Goal: Task Accomplishment & Management: Complete application form

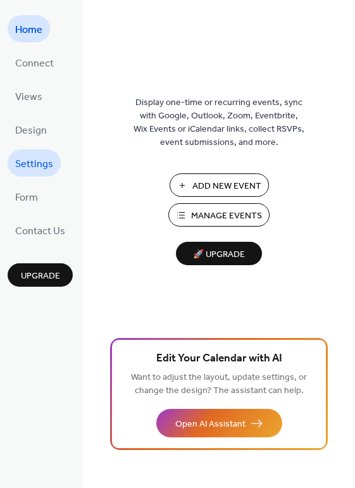
click at [40, 160] on span "Settings" at bounding box center [34, 165] width 38 height 20
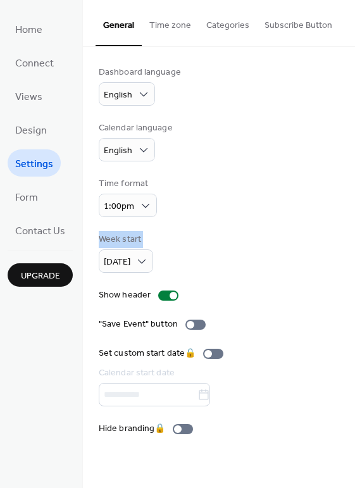
drag, startPoint x: 348, startPoint y: 174, endPoint x: 353, endPoint y: 250, distance: 76.2
click at [353, 250] on div "Dashboard language English Calendar language English Time format 1:00pm Week st…" at bounding box center [219, 251] width 272 height 408
click at [225, 24] on button "Categories" at bounding box center [228, 22] width 58 height 45
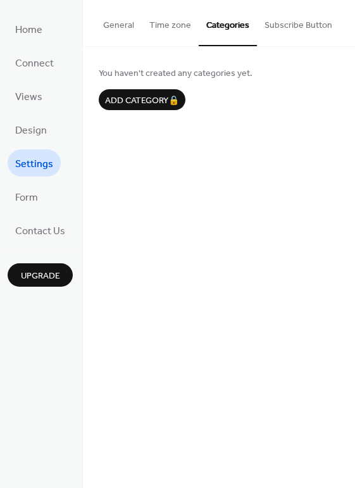
click at [178, 21] on button "Time zone" at bounding box center [170, 22] width 57 height 45
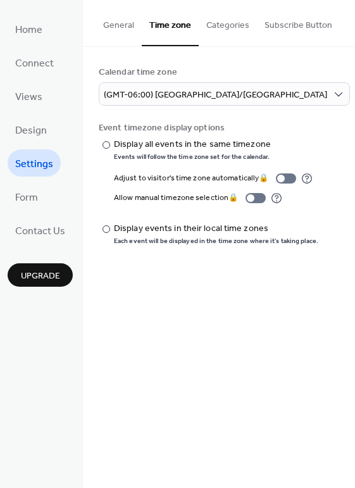
click at [114, 22] on button "General" at bounding box center [119, 22] width 46 height 45
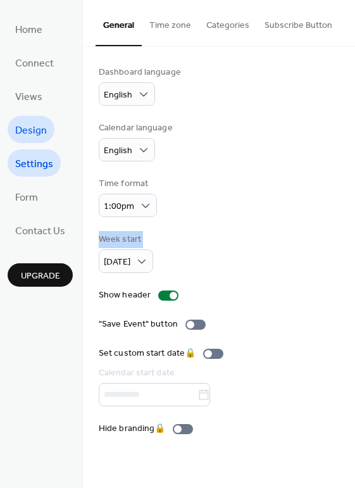
click at [35, 121] on span "Design" at bounding box center [31, 131] width 32 height 20
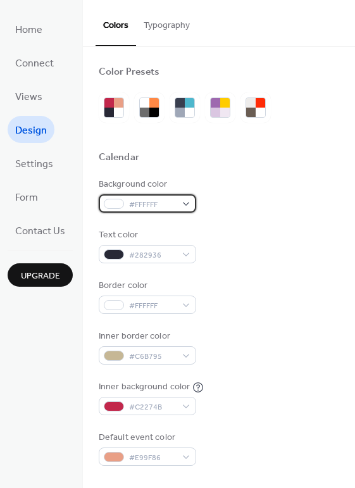
click at [186, 199] on div "#FFFFFF" at bounding box center [148, 203] width 98 height 18
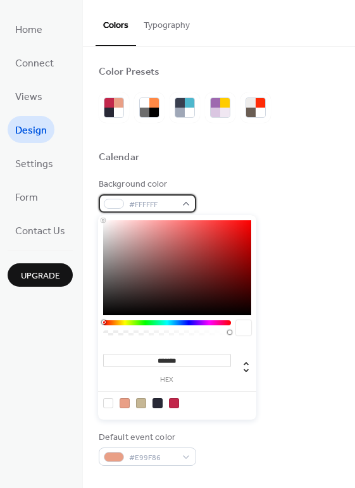
click at [182, 198] on div "#FFFFFF" at bounding box center [148, 203] width 98 height 18
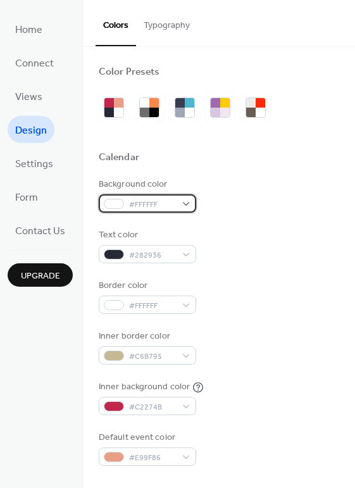
click at [182, 198] on div "#FFFFFF" at bounding box center [148, 203] width 98 height 18
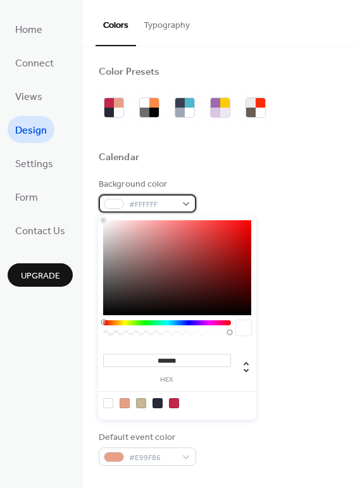
click at [182, 198] on div "#FFFFFF" at bounding box center [148, 203] width 98 height 18
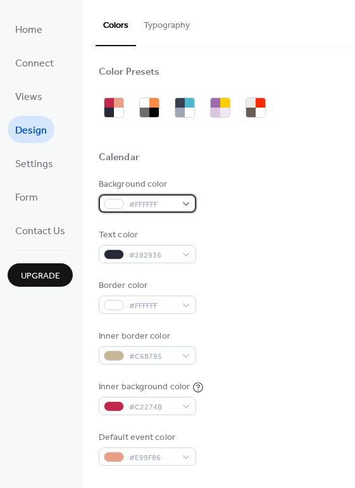
click at [187, 198] on div "#FFFFFF" at bounding box center [148, 203] width 98 height 18
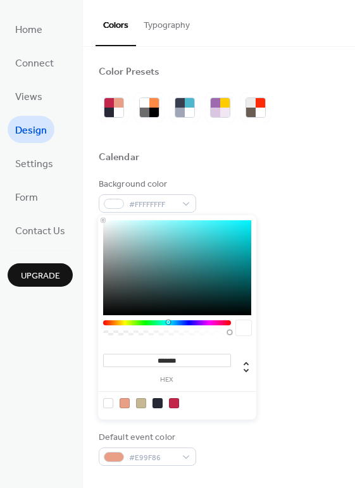
click at [168, 320] on div at bounding box center [167, 322] width 128 height 5
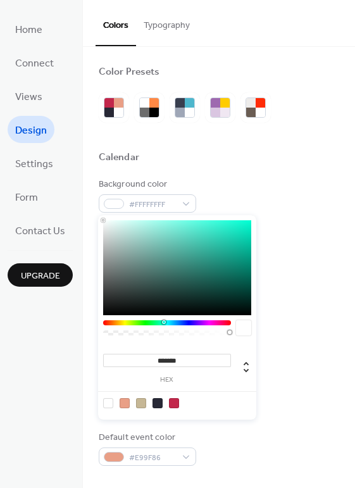
click at [163, 320] on div at bounding box center [167, 322] width 128 height 5
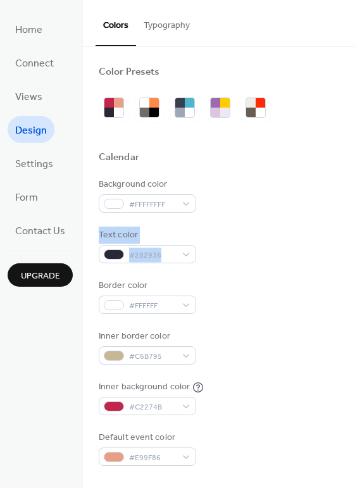
drag, startPoint x: 350, startPoint y: 217, endPoint x: 344, endPoint y: 270, distance: 53.5
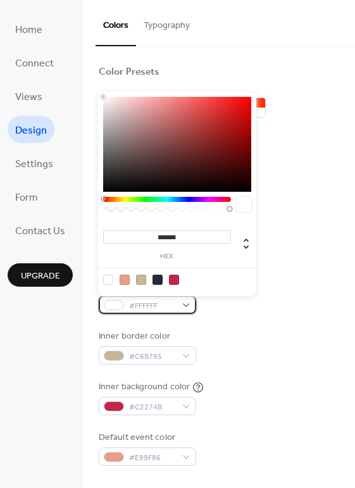
click at [186, 301] on div "#FFFFFF" at bounding box center [148, 305] width 98 height 18
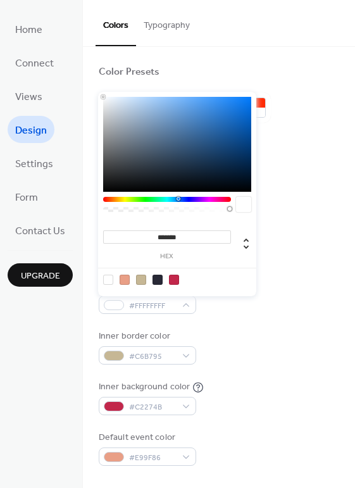
click at [178, 198] on div at bounding box center [167, 199] width 128 height 5
click at [182, 198] on div at bounding box center [167, 199] width 128 height 5
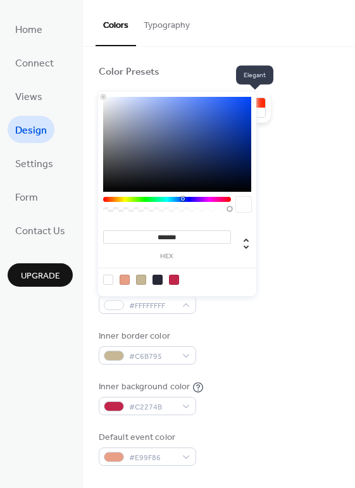
click at [258, 100] on div at bounding box center [260, 102] width 9 height 9
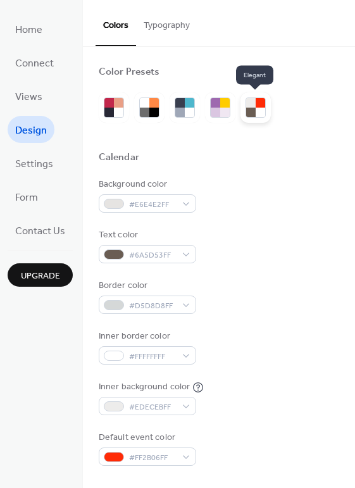
click at [258, 100] on div at bounding box center [260, 102] width 9 height 9
drag, startPoint x: 237, startPoint y: 104, endPoint x: 215, endPoint y: 114, distance: 24.1
click at [215, 110] on div at bounding box center [215, 112] width 9 height 9
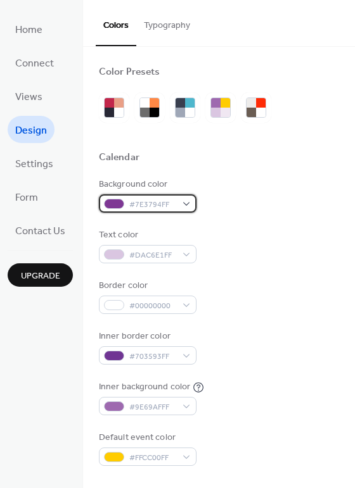
click at [183, 201] on div "#7E3794FF" at bounding box center [148, 203] width 98 height 18
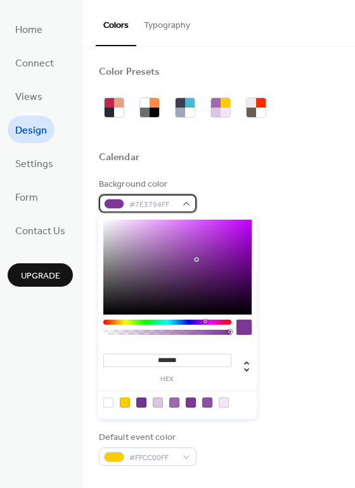
click at [186, 199] on div "#7E3794FF" at bounding box center [148, 203] width 98 height 18
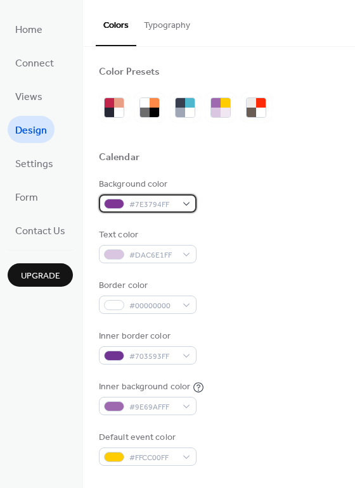
click at [187, 198] on div "#7E3794FF" at bounding box center [148, 203] width 98 height 18
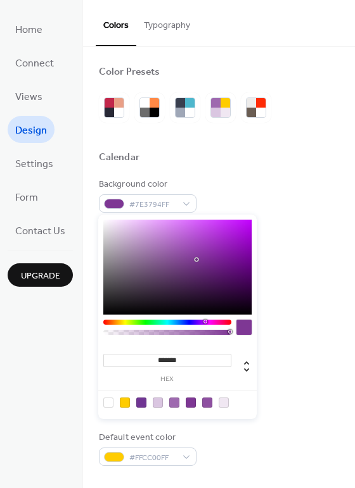
type input "*******"
click at [130, 225] on div at bounding box center [177, 267] width 148 height 95
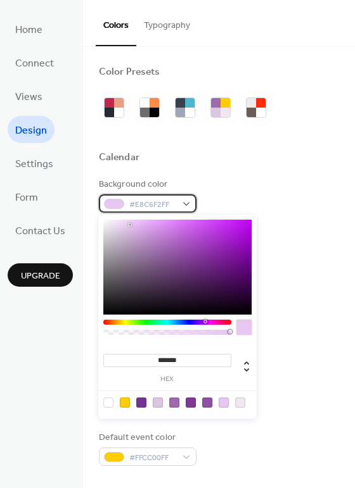
click at [184, 200] on div "#E8C6F2FF" at bounding box center [148, 203] width 98 height 18
click at [120, 203] on div at bounding box center [114, 204] width 20 height 10
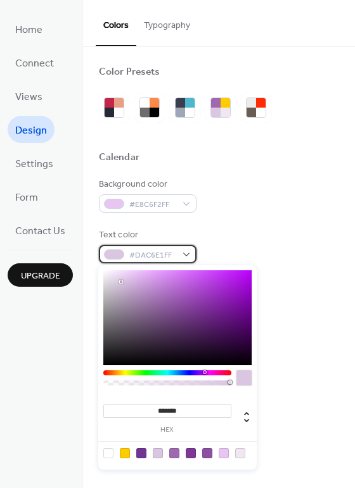
click at [183, 253] on div "#DAC6E1FF" at bounding box center [148, 254] width 98 height 18
type input "*******"
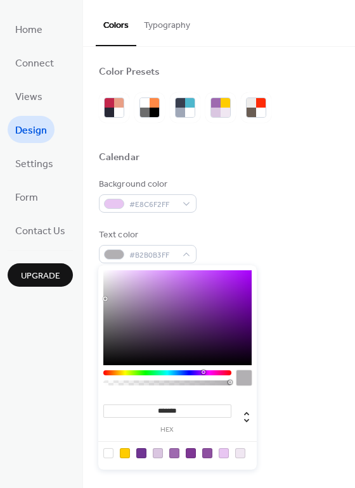
click at [105, 300] on div at bounding box center [177, 317] width 148 height 95
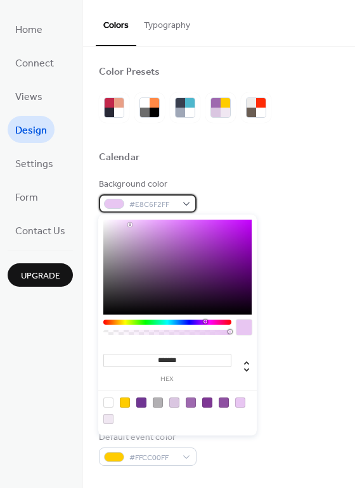
click at [182, 200] on div "#E8C6F2FF" at bounding box center [148, 203] width 98 height 18
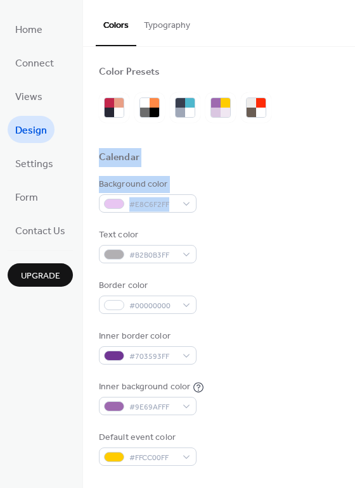
drag, startPoint x: 348, startPoint y: 139, endPoint x: 343, endPoint y: 205, distance: 66.1
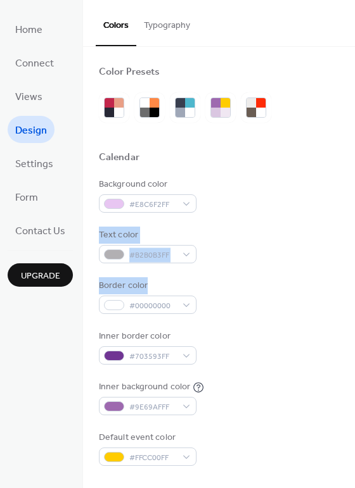
drag, startPoint x: 350, startPoint y: 213, endPoint x: 350, endPoint y: 284, distance: 70.3
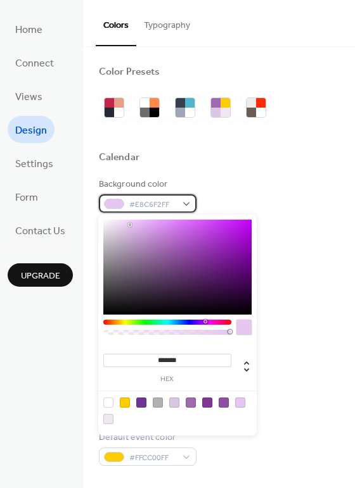
click at [184, 201] on div "#E8C6F2FF" at bounding box center [148, 203] width 98 height 18
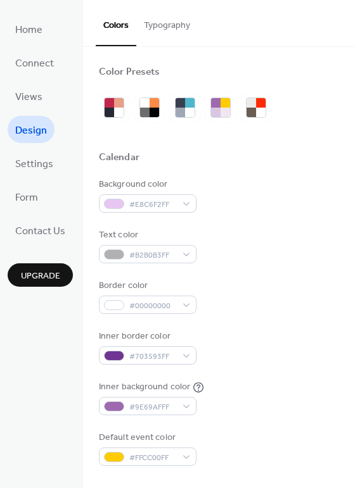
drag, startPoint x: 350, startPoint y: 199, endPoint x: 350, endPoint y: 217, distance: 17.7
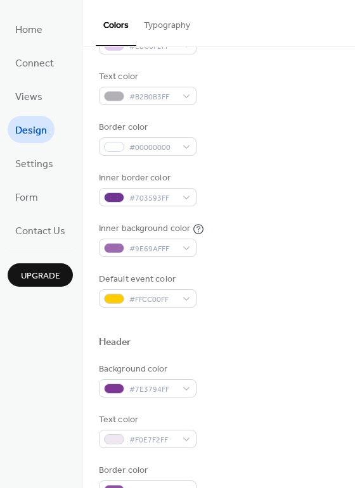
scroll to position [156, 0]
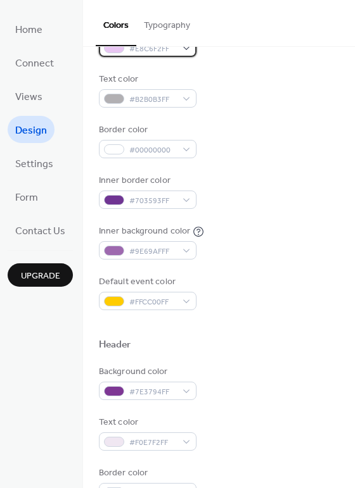
click at [184, 47] on div "#E8C6F2FF" at bounding box center [148, 48] width 98 height 18
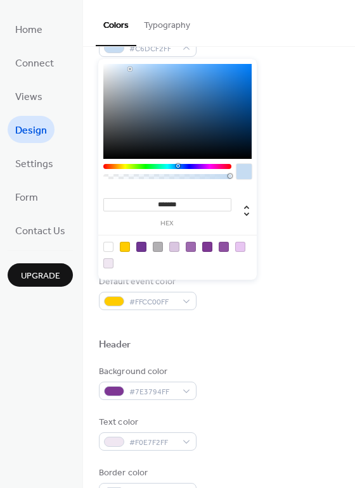
click at [177, 164] on div at bounding box center [167, 166] width 128 height 5
click at [159, 72] on div at bounding box center [177, 111] width 148 height 95
click at [167, 69] on div at bounding box center [177, 111] width 148 height 95
click at [175, 69] on div at bounding box center [177, 111] width 148 height 95
type input "*******"
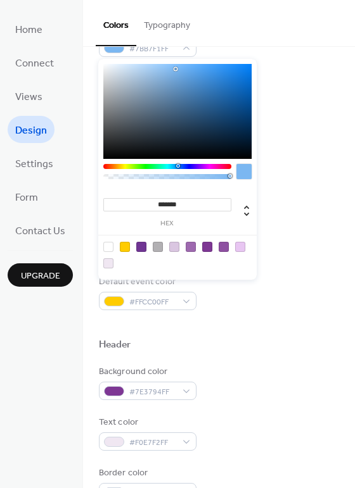
click at [153, 65] on div at bounding box center [177, 111] width 148 height 95
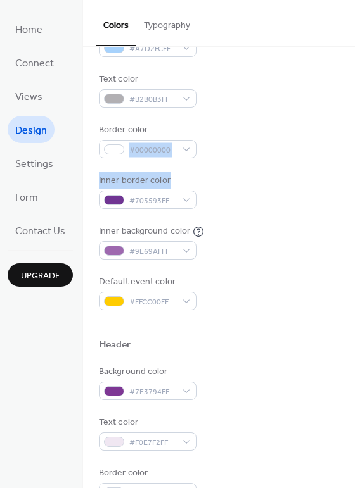
drag, startPoint x: 350, startPoint y: 130, endPoint x: 353, endPoint y: 174, distance: 43.9
click at [353, 174] on div "Color Presets Calendar Background color #A7D2FCFF Text color #B2B0B3FF Border c…" at bounding box center [219, 267] width 272 height 441
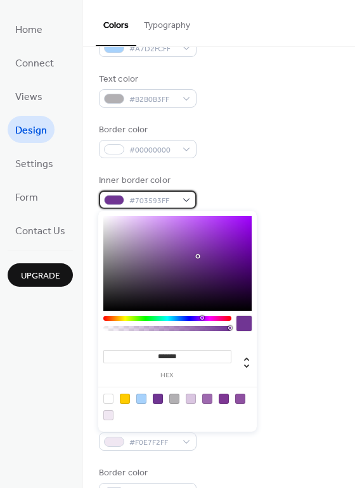
click at [184, 196] on div "#703593FF" at bounding box center [148, 200] width 98 height 18
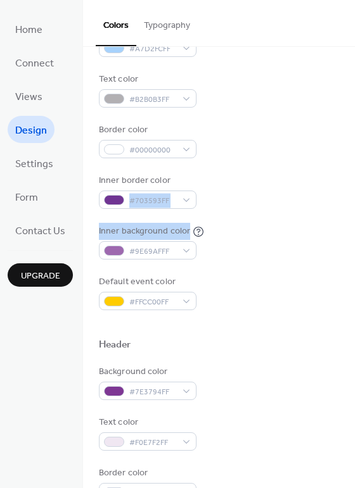
drag, startPoint x: 346, startPoint y: 166, endPoint x: 346, endPoint y: 221, distance: 55.1
click at [346, 221] on div "Color Presets Calendar Background color #A7D2FCFF Text color #B2B0B3FF Border c…" at bounding box center [219, 382] width 272 height 983
click at [179, 248] on div "#9E69AFFF" at bounding box center [148, 250] width 98 height 18
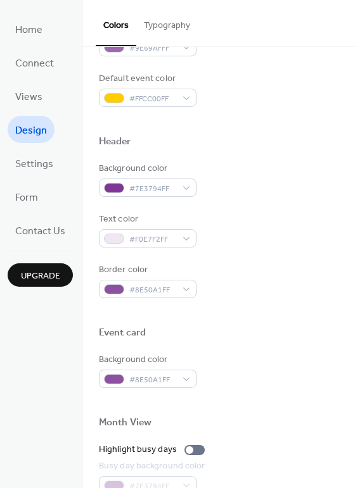
scroll to position [420, 0]
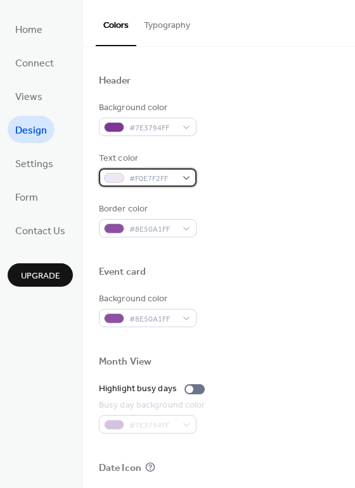
click at [184, 173] on div "#F0E7F2FF" at bounding box center [148, 177] width 98 height 18
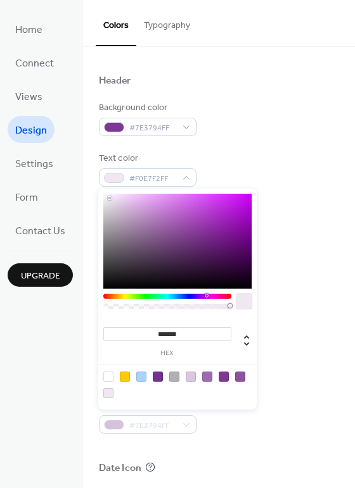
drag, startPoint x: 228, startPoint y: 303, endPoint x: 193, endPoint y: 303, distance: 34.8
click at [193, 303] on div at bounding box center [167, 305] width 128 height 22
type input "***"
type input "*"
drag, startPoint x: 229, startPoint y: 303, endPoint x: 101, endPoint y: 299, distance: 128.0
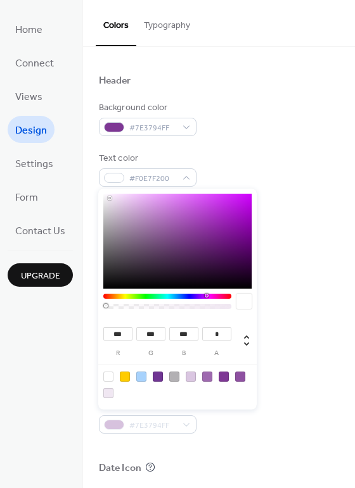
click at [101, 299] on div "*** r *** g *** b * a" at bounding box center [177, 299] width 158 height 221
type input "***"
click at [108, 195] on div at bounding box center [177, 241] width 148 height 95
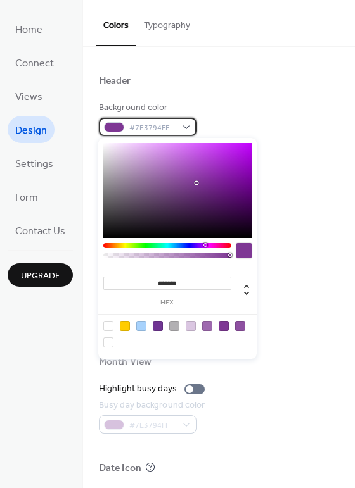
click at [186, 123] on div "#7E3794FF" at bounding box center [148, 127] width 98 height 18
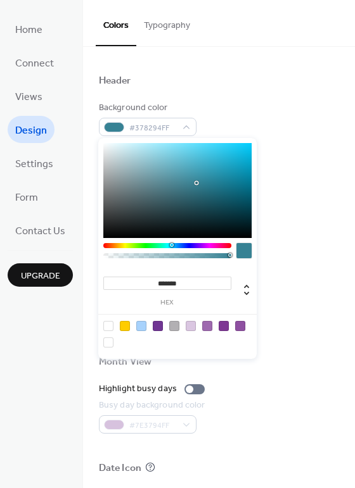
click at [171, 243] on div at bounding box center [167, 245] width 128 height 5
click at [241, 146] on div at bounding box center [177, 190] width 148 height 95
click at [217, 152] on div at bounding box center [177, 190] width 148 height 95
click at [212, 174] on div at bounding box center [177, 190] width 148 height 95
click at [240, 172] on div at bounding box center [177, 190] width 148 height 95
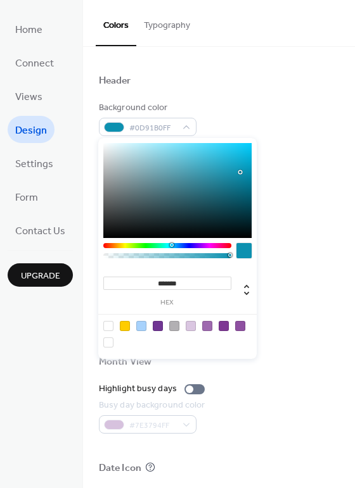
click at [226, 142] on div "******* hex" at bounding box center [177, 248] width 158 height 221
click at [225, 146] on div at bounding box center [177, 190] width 148 height 95
type input "*******"
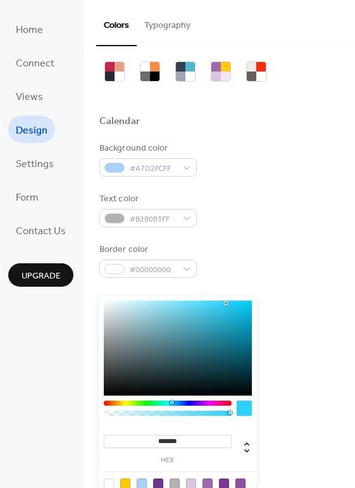
scroll to position [34, 0]
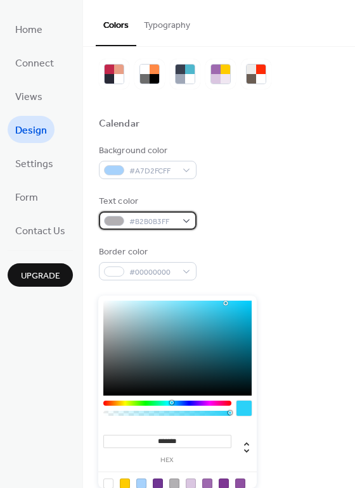
click at [182, 216] on div "#B2B0B3FF" at bounding box center [148, 221] width 98 height 18
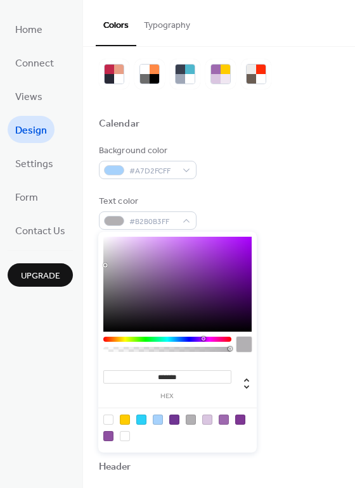
click at [102, 236] on div "******* hex" at bounding box center [177, 342] width 158 height 221
type input "*******"
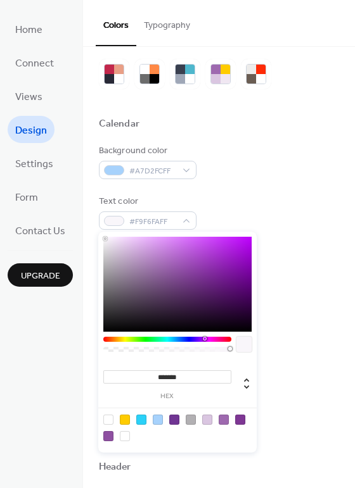
click at [105, 239] on div at bounding box center [177, 284] width 148 height 95
click at [184, 215] on div "#F9F6FAFF" at bounding box center [148, 221] width 98 height 18
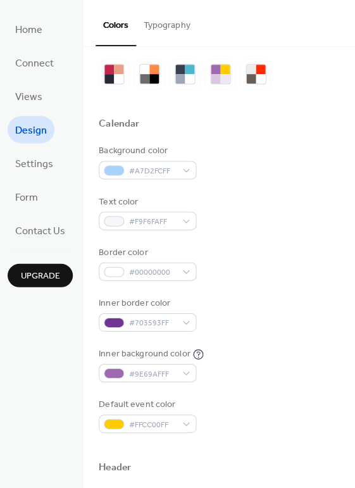
scroll to position [33, 0]
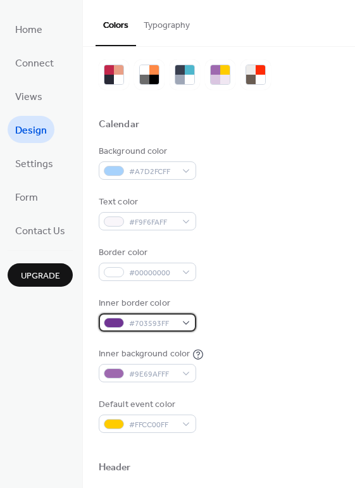
click at [184, 319] on div "#703593FF" at bounding box center [148, 322] width 98 height 18
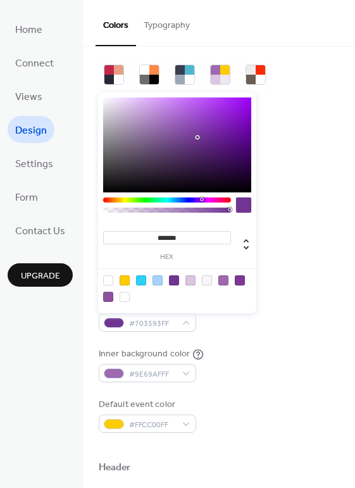
click at [167, 196] on div "******* hex" at bounding box center [177, 202] width 158 height 221
click at [160, 198] on div at bounding box center [167, 200] width 128 height 5
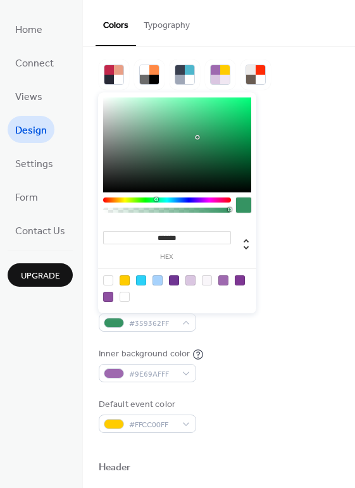
click at [156, 198] on div at bounding box center [167, 200] width 128 height 5
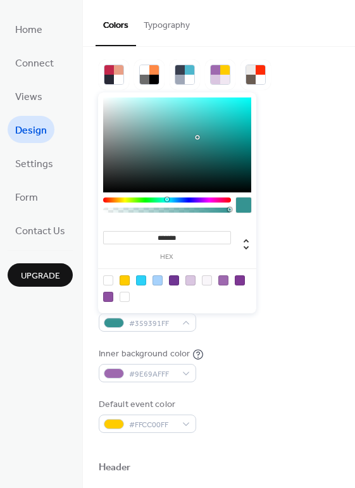
click at [167, 198] on div at bounding box center [167, 200] width 128 height 5
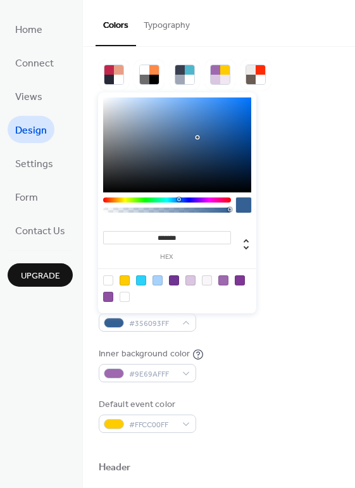
click at [179, 198] on div at bounding box center [167, 200] width 128 height 5
click at [130, 101] on div at bounding box center [177, 145] width 148 height 95
click at [156, 282] on div at bounding box center [158, 280] width 10 height 10
type input "*******"
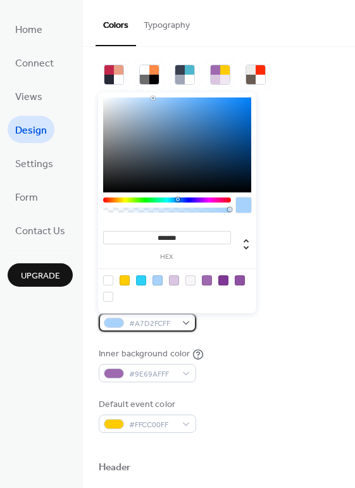
click at [184, 319] on div "#A7D2FCFF" at bounding box center [148, 322] width 98 height 18
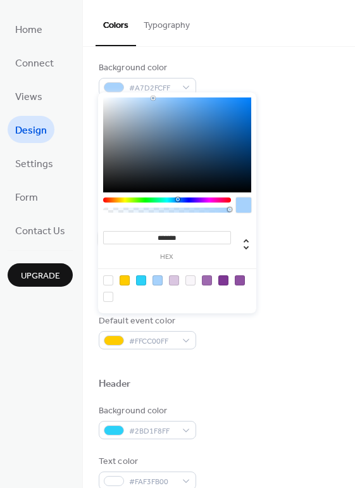
scroll to position [118, 0]
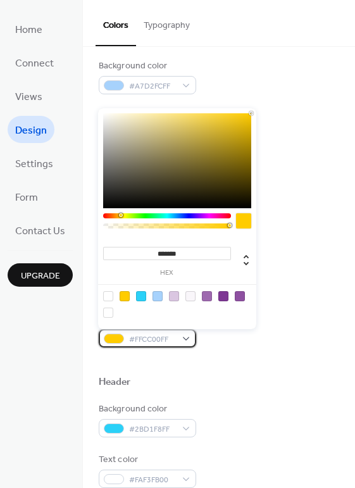
click at [184, 335] on div "#FFCC00FF" at bounding box center [148, 338] width 98 height 18
click at [189, 294] on div at bounding box center [191, 296] width 10 height 10
type input "*******"
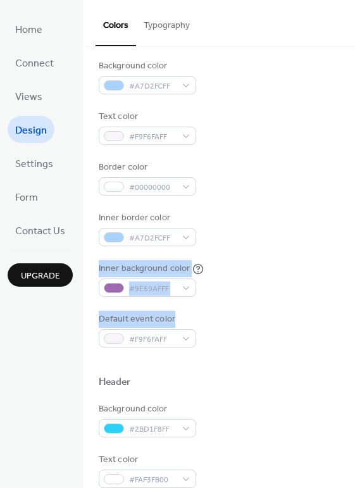
drag, startPoint x: 348, startPoint y: 243, endPoint x: 347, endPoint y: 309, distance: 66.5
click at [347, 309] on div "Color Presets Calendar Background color #A7D2FCFF Text color #F9F6FAFF Border c…" at bounding box center [219, 419] width 272 height 983
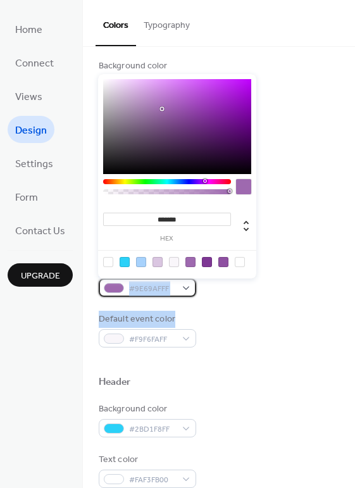
click at [182, 284] on div "#9E69AFFF" at bounding box center [148, 288] width 98 height 18
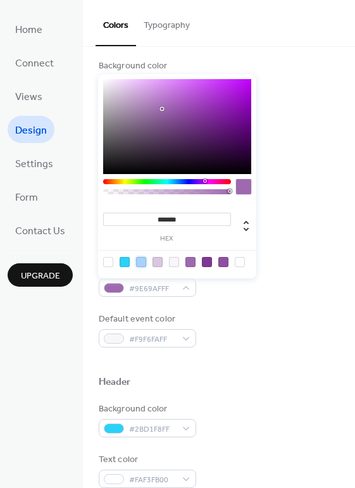
click at [141, 258] on div at bounding box center [141, 262] width 10 height 10
type input "*******"
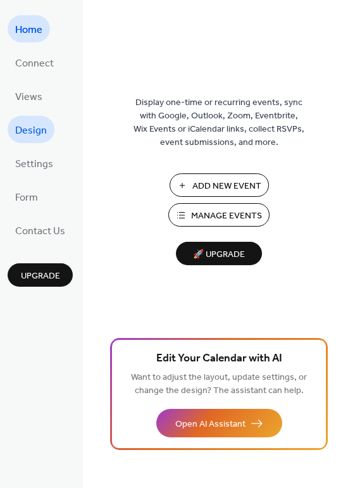
click at [34, 125] on span "Design" at bounding box center [31, 131] width 32 height 20
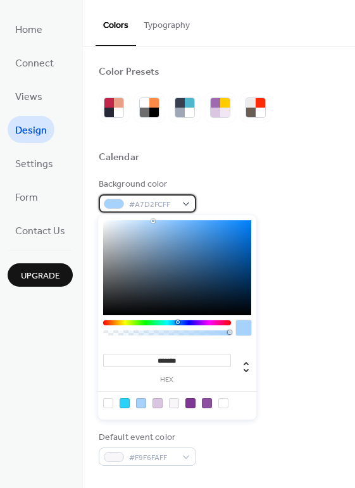
click at [187, 199] on div "#A7D2FCFF" at bounding box center [148, 203] width 98 height 18
type input "*******"
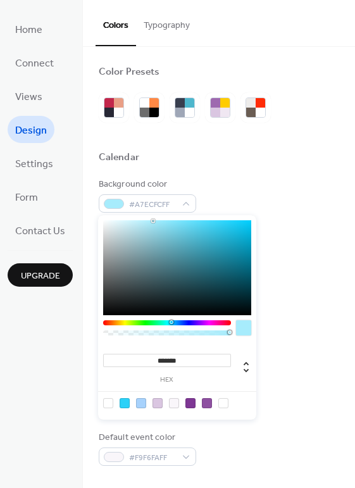
click at [170, 320] on div at bounding box center [167, 322] width 128 height 5
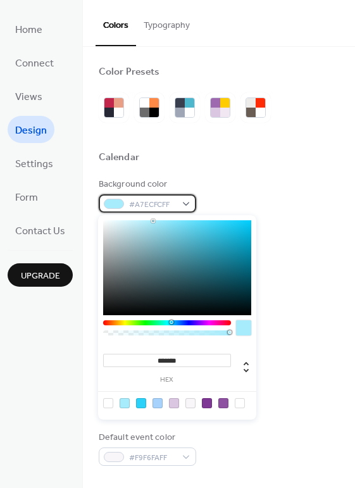
click at [184, 200] on div "#A7ECFCFF" at bounding box center [148, 203] width 98 height 18
type input "*******"
click at [106, 220] on div at bounding box center [177, 267] width 148 height 95
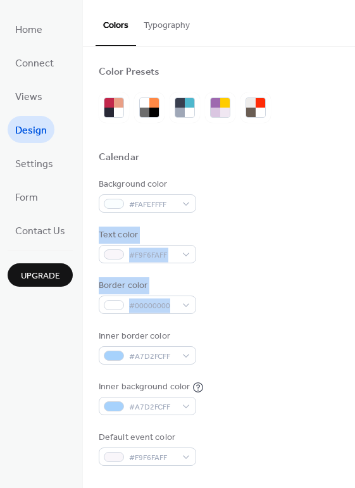
drag, startPoint x: 349, startPoint y: 228, endPoint x: 340, endPoint y: 301, distance: 74.0
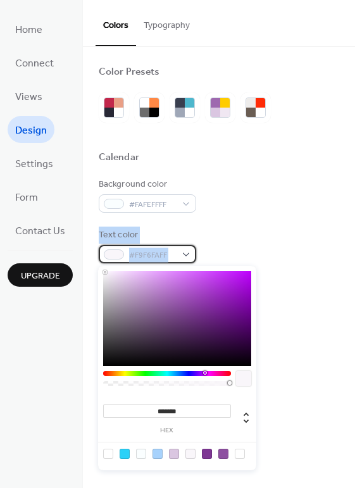
click at [183, 249] on div "#F9F6FAFF" at bounding box center [148, 254] width 98 height 18
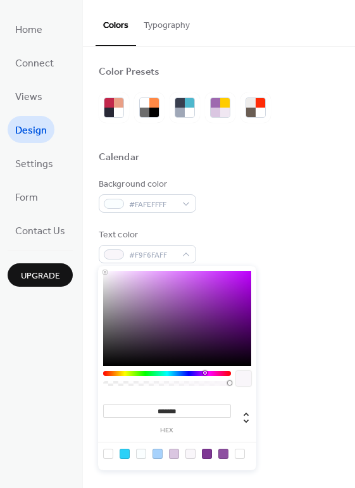
type input "*******"
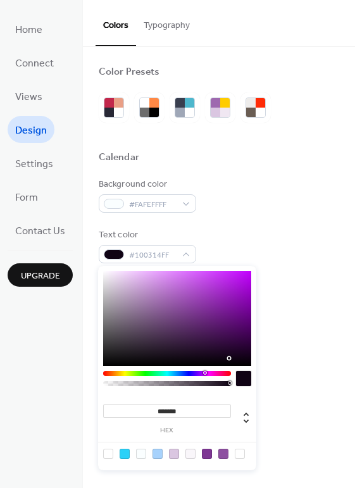
click at [225, 358] on div at bounding box center [177, 318] width 148 height 95
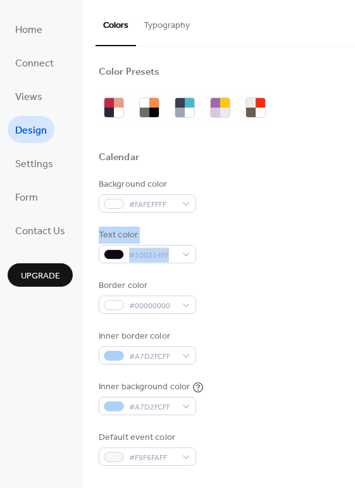
drag, startPoint x: 348, startPoint y: 217, endPoint x: 348, endPoint y: 250, distance: 33.6
click at [186, 251] on div "#100314FF" at bounding box center [148, 254] width 98 height 18
drag, startPoint x: 351, startPoint y: 236, endPoint x: 354, endPoint y: 279, distance: 43.2
click at [354, 279] on div "Color Presets Calendar Background color #FAFEFFFF Text color #100314FF Border c…" at bounding box center [219, 267] width 272 height 441
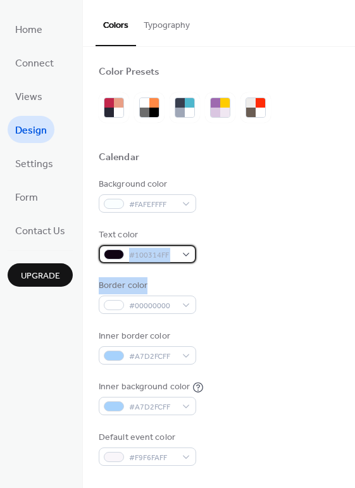
click at [186, 250] on div "#100314FF" at bounding box center [148, 254] width 98 height 18
drag, startPoint x: 351, startPoint y: 237, endPoint x: 350, endPoint y: 280, distance: 42.4
click at [177, 251] on div "#100314FF" at bounding box center [148, 254] width 98 height 18
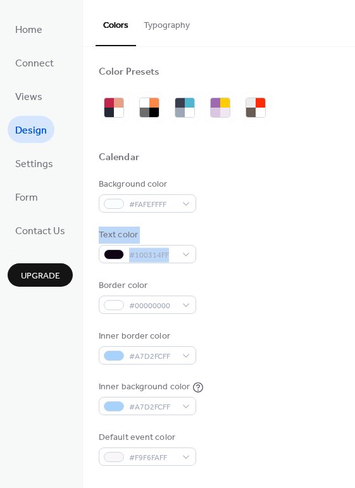
drag, startPoint x: 350, startPoint y: 217, endPoint x: 346, endPoint y: 253, distance: 36.3
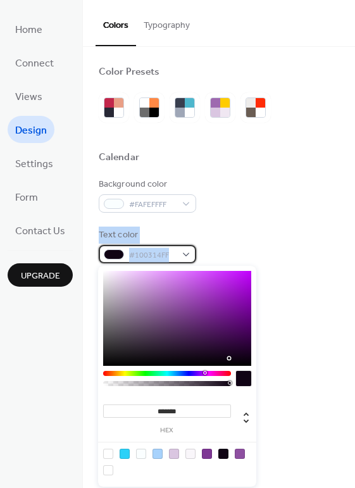
click at [185, 250] on div "#100314FF" at bounding box center [148, 254] width 98 height 18
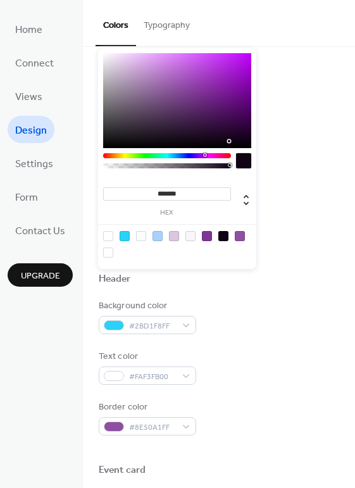
scroll to position [231, 0]
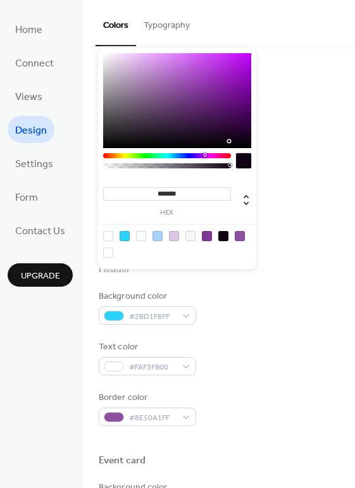
type input "*******"
click at [246, 141] on div "******* hex" at bounding box center [177, 158] width 158 height 221
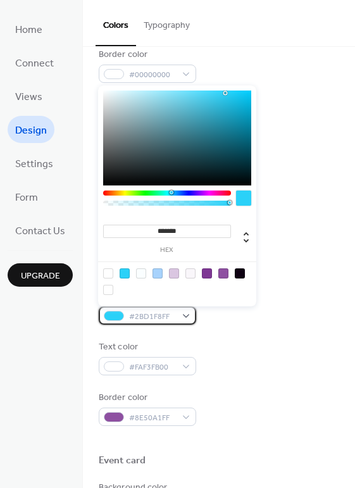
click at [182, 310] on div "#2BD1F8FF" at bounding box center [148, 315] width 98 height 18
click at [242, 275] on div at bounding box center [240, 273] width 10 height 10
type input "*******"
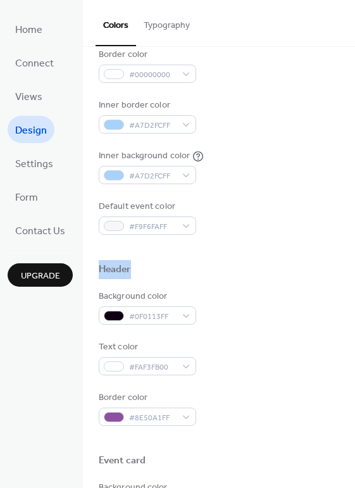
drag, startPoint x: 349, startPoint y: 236, endPoint x: 342, endPoint y: 284, distance: 48.6
click at [342, 284] on div "Color Presets Calendar Background color #FAFEFFFF Text color #0F0113FF Border c…" at bounding box center [219, 307] width 272 height 983
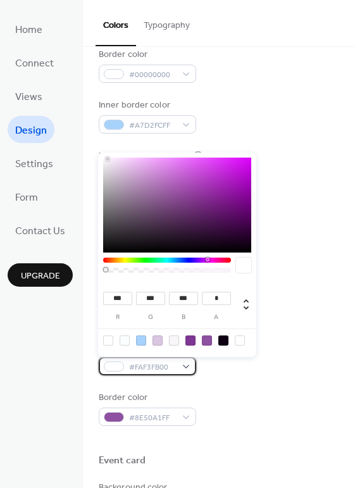
click at [187, 358] on div "#FAF3FB00" at bounding box center [148, 366] width 98 height 18
click at [222, 339] on div at bounding box center [223, 341] width 10 height 10
type input "**"
type input "*"
type input "**"
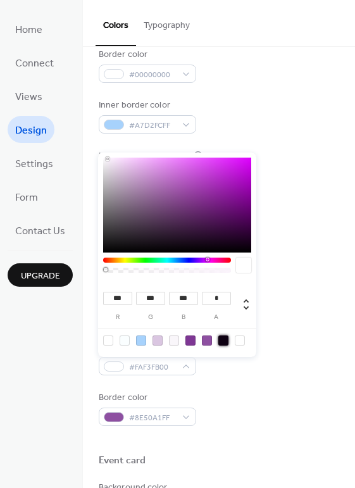
type input "*"
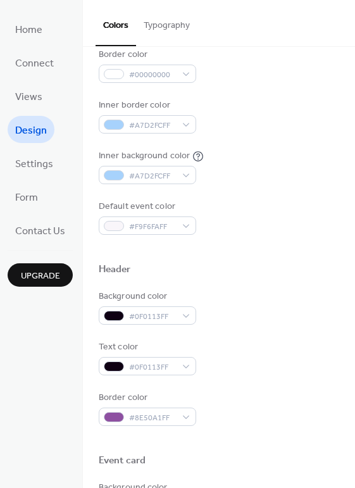
drag, startPoint x: 350, startPoint y: 219, endPoint x: 351, endPoint y: 239, distance: 19.7
click at [351, 239] on div "Color Presets Calendar Background color #FAFEFFFF Text color #0F0113FF Border c…" at bounding box center [219, 267] width 272 height 441
click at [174, 22] on button "Typography" at bounding box center [166, 22] width 61 height 45
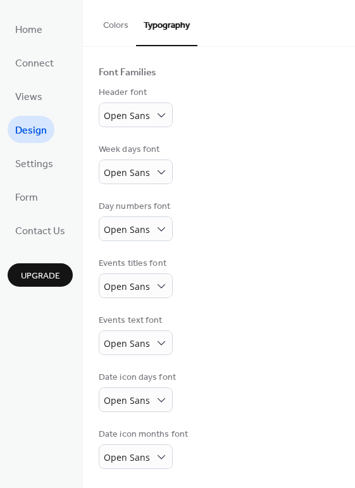
scroll to position [72, 0]
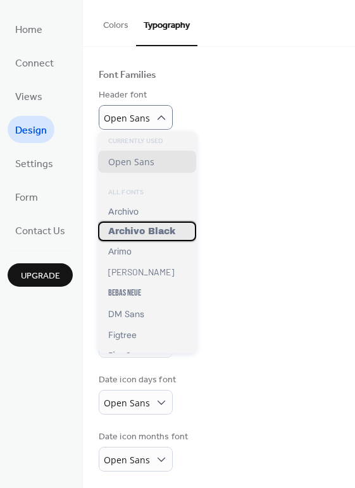
click at [156, 229] on span "Archivo Black" at bounding box center [141, 231] width 67 height 9
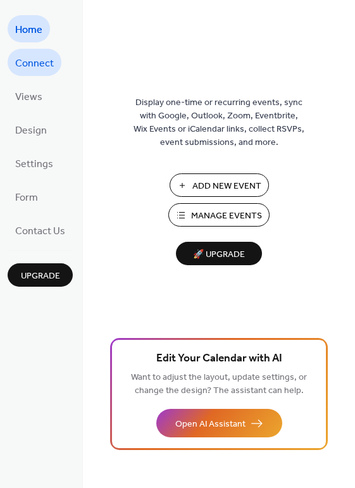
click at [42, 63] on span "Connect" at bounding box center [34, 64] width 39 height 20
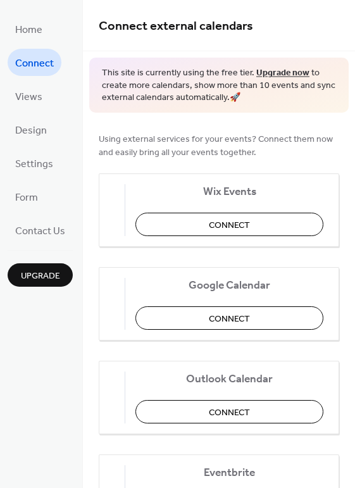
click at [42, 63] on span "Connect" at bounding box center [34, 64] width 39 height 20
drag, startPoint x: 349, startPoint y: 113, endPoint x: 360, endPoint y: 246, distance: 134.1
click at [355, 246] on html "Home Connect Views Design Settings Form Contact Us Upgrade Connect Upgrade Conn…" at bounding box center [177, 244] width 355 height 488
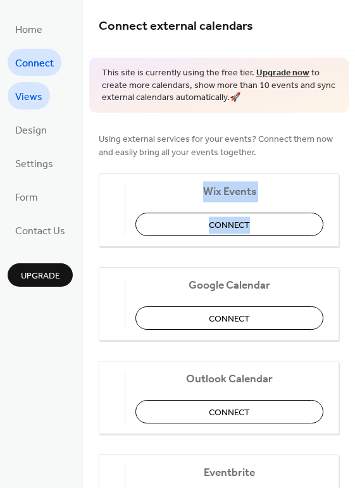
click at [30, 95] on span "Views" at bounding box center [28, 97] width 27 height 20
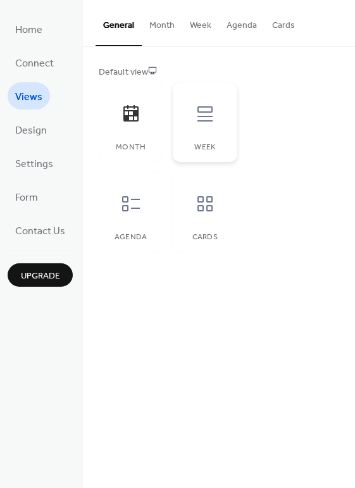
click at [208, 113] on icon at bounding box center [205, 114] width 20 height 20
click at [127, 212] on icon at bounding box center [131, 204] width 20 height 20
click at [208, 201] on icon at bounding box center [205, 204] width 20 height 20
click at [130, 205] on icon at bounding box center [131, 204] width 20 height 20
click at [28, 193] on span "Form" at bounding box center [26, 198] width 23 height 20
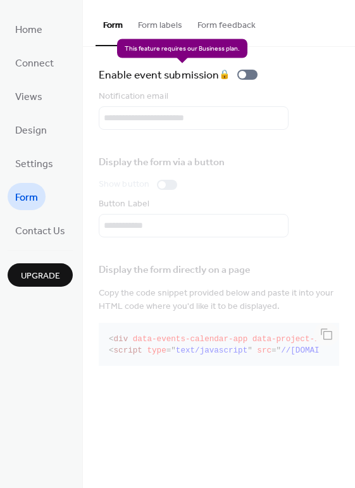
click at [242, 69] on div "Enable event submission 🔒" at bounding box center [181, 75] width 164 height 18
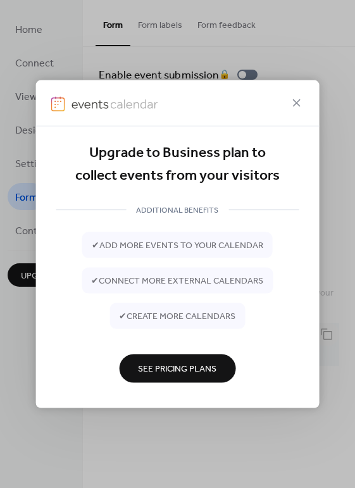
click at [244, 72] on div "Upgrade to Business plan to collect events from your visitors ADDITIONAL BENEFI…" at bounding box center [177, 244] width 355 height 488
click at [299, 95] on icon at bounding box center [296, 102] width 15 height 15
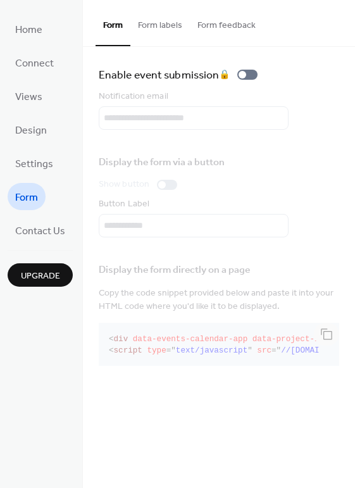
click at [155, 23] on button "Form labels" at bounding box center [160, 22] width 60 height 45
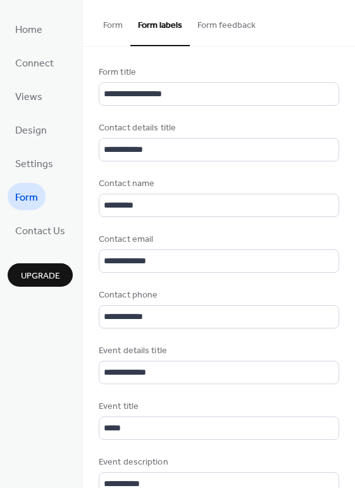
click at [227, 21] on button "Form feedback" at bounding box center [226, 22] width 73 height 45
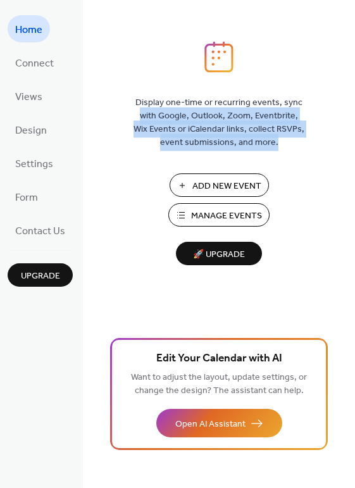
drag, startPoint x: 350, startPoint y: 54, endPoint x: 349, endPoint y: 139, distance: 84.9
click at [349, 139] on div "Display one-time or recurring events, sync with Google, Outlook, Zoom, Eventbri…" at bounding box center [219, 264] width 272 height 447
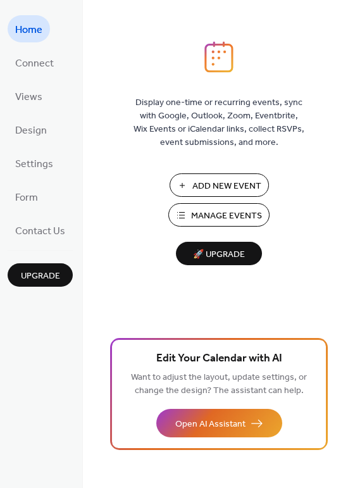
click at [84, 313] on div "Display one-time or recurring events, sync with Google, Outlook, Zoom, Eventbri…" at bounding box center [219, 264] width 272 height 447
click at [215, 212] on span "Manage Events" at bounding box center [226, 216] width 71 height 13
click at [40, 126] on span "Design" at bounding box center [31, 131] width 32 height 20
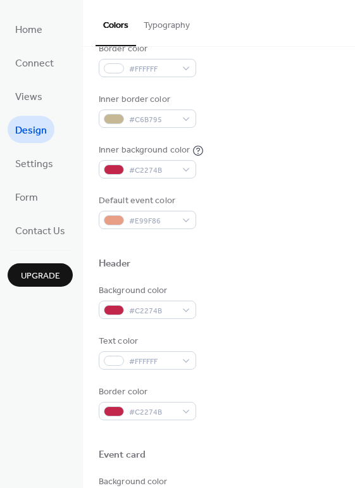
scroll to position [239, 0]
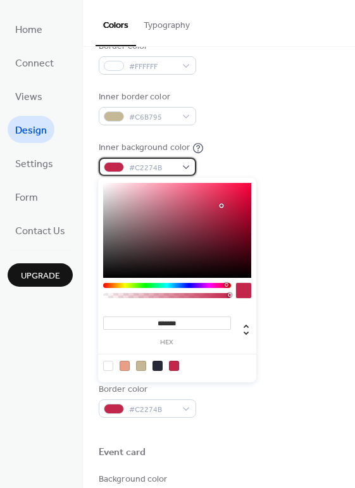
click at [187, 164] on div "#C2274B" at bounding box center [148, 167] width 98 height 18
click at [179, 283] on div at bounding box center [167, 285] width 128 height 5
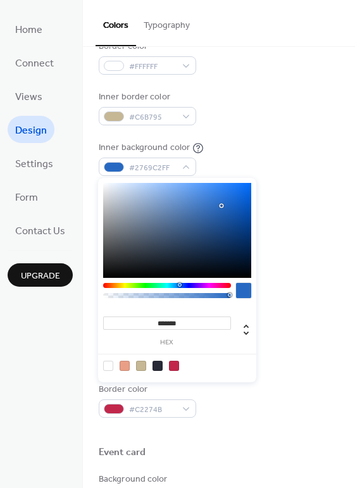
click at [179, 283] on div at bounding box center [167, 285] width 128 height 5
drag, startPoint x: 220, startPoint y: 205, endPoint x: 131, endPoint y: 186, distance: 91.2
click at [131, 186] on div at bounding box center [130, 186] width 3 height 3
type input "*******"
drag, startPoint x: 129, startPoint y: 185, endPoint x: 117, endPoint y: 186, distance: 12.0
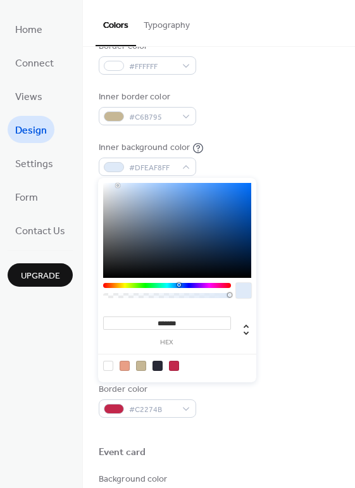
click at [117, 186] on div at bounding box center [118, 185] width 3 height 3
click at [263, 169] on div "Inner background color #E0EBF8FF" at bounding box center [219, 158] width 241 height 35
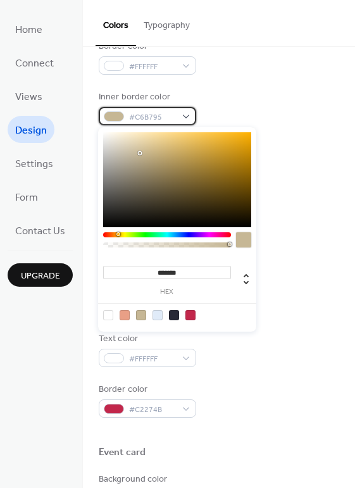
click at [184, 111] on div "#C6B795" at bounding box center [148, 116] width 98 height 18
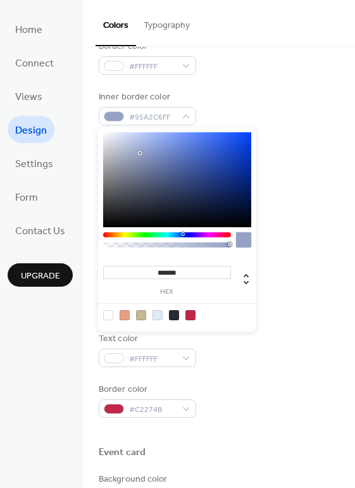
click at [182, 233] on div at bounding box center [167, 234] width 128 height 5
click at [160, 141] on div at bounding box center [177, 179] width 148 height 95
click at [175, 313] on div at bounding box center [174, 315] width 10 height 10
type input "*******"
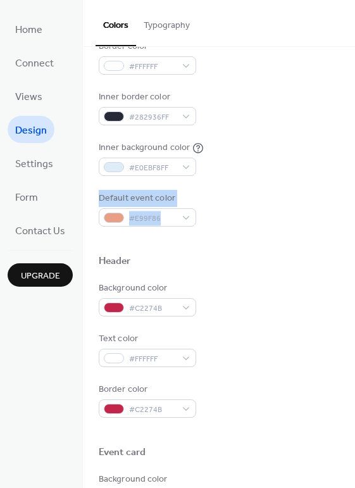
drag, startPoint x: 349, startPoint y: 182, endPoint x: 344, endPoint y: 227, distance: 45.2
click at [344, 227] on div "Color Presets Calendar Background color #FFFFFF Text color #282936 Border color…" at bounding box center [219, 298] width 272 height 983
click at [274, 244] on div at bounding box center [219, 241] width 241 height 28
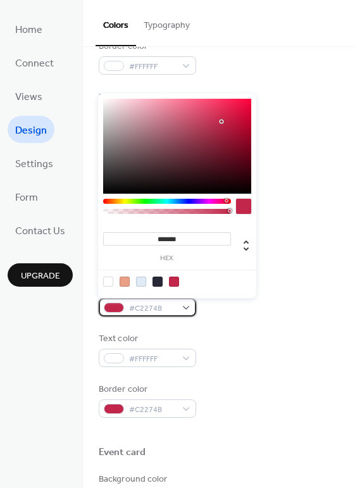
click at [182, 303] on div "#C2274B" at bounding box center [148, 307] width 98 height 18
type input "*******"
click at [182, 199] on div at bounding box center [167, 201] width 128 height 5
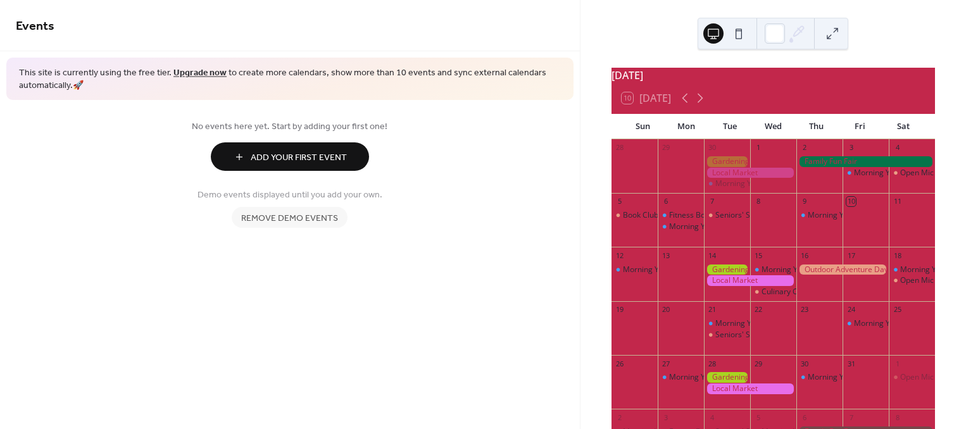
click at [320, 215] on span "Remove demo events" at bounding box center [289, 218] width 97 height 13
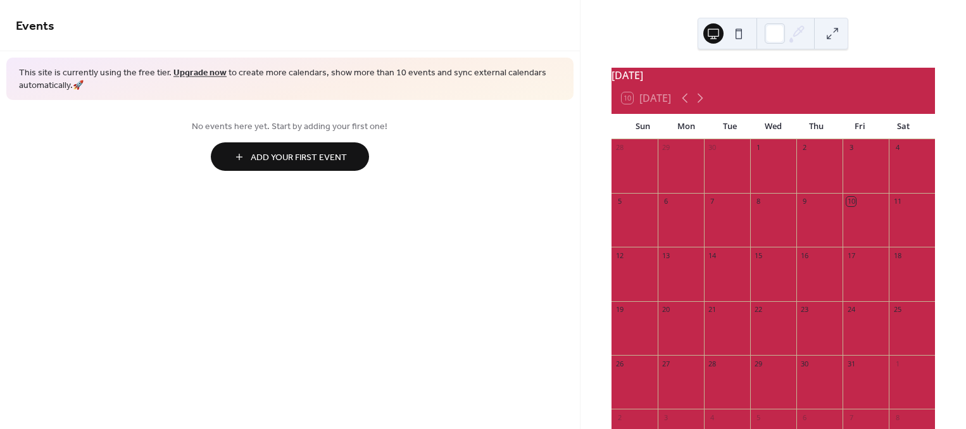
click at [750, 96] on div "10 [DATE]" at bounding box center [774, 98] width 324 height 30
drag, startPoint x: 750, startPoint y: 96, endPoint x: 649, endPoint y: 184, distance: 133.7
click at [649, 184] on div at bounding box center [635, 172] width 46 height 32
drag, startPoint x: 649, startPoint y: 184, endPoint x: 404, endPoint y: 33, distance: 287.7
click at [404, 34] on span "Events" at bounding box center [290, 26] width 548 height 25
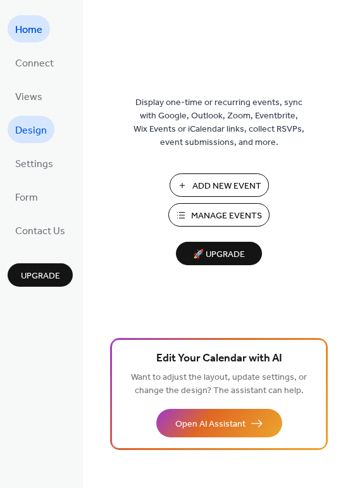
click at [37, 125] on span "Design" at bounding box center [31, 131] width 32 height 20
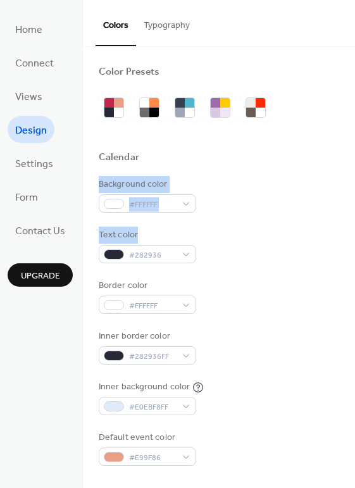
drag, startPoint x: 349, startPoint y: 165, endPoint x: 346, endPoint y: 222, distance: 56.4
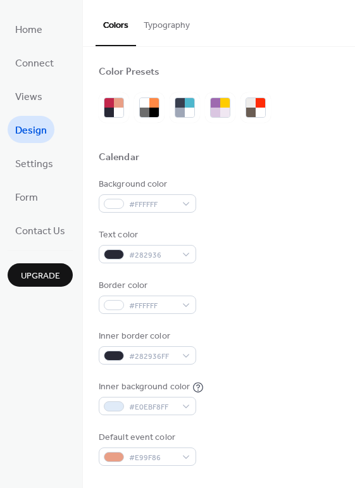
drag, startPoint x: 348, startPoint y: 249, endPoint x: 348, endPoint y: 268, distance: 19.6
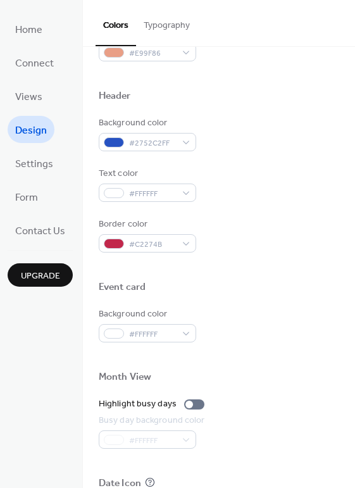
scroll to position [346, 0]
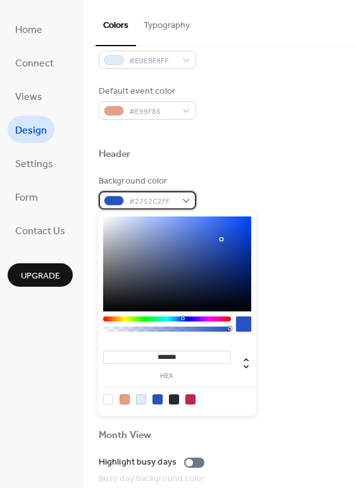
click at [187, 198] on div "#2752C2FF" at bounding box center [148, 200] width 98 height 18
click at [146, 218] on div at bounding box center [177, 264] width 148 height 95
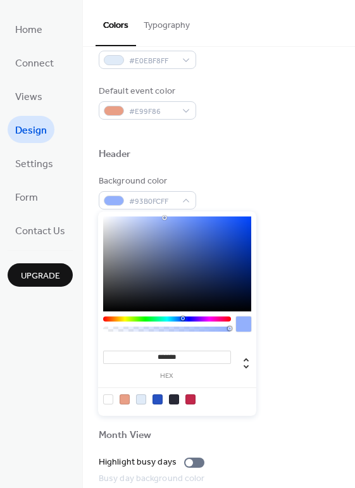
click at [165, 218] on div at bounding box center [177, 264] width 148 height 95
click at [159, 243] on div at bounding box center [177, 264] width 148 height 95
click at [176, 239] on div at bounding box center [177, 264] width 148 height 95
click at [123, 313] on div "******* hex" at bounding box center [177, 314] width 158 height 205
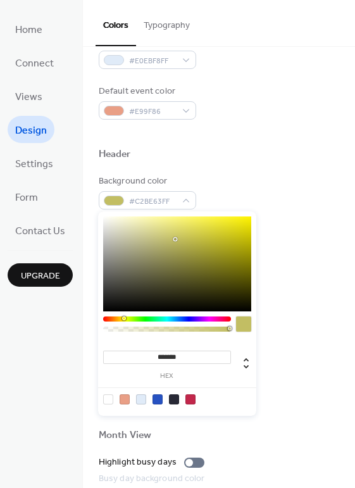
click at [123, 318] on div at bounding box center [167, 319] width 128 height 5
click at [166, 220] on div at bounding box center [177, 264] width 148 height 95
click at [154, 220] on div at bounding box center [177, 264] width 148 height 95
click at [179, 315] on div "******* hex" at bounding box center [177, 314] width 158 height 205
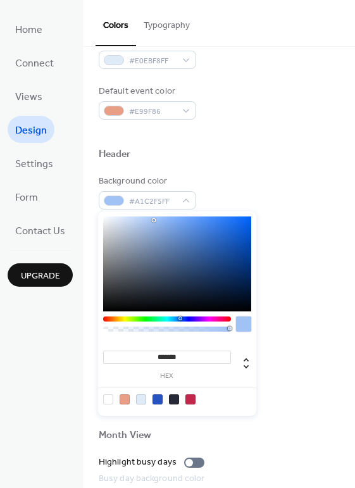
click at [180, 318] on div at bounding box center [167, 319] width 128 height 5
type input "*******"
click at [228, 254] on div at bounding box center [177, 264] width 148 height 95
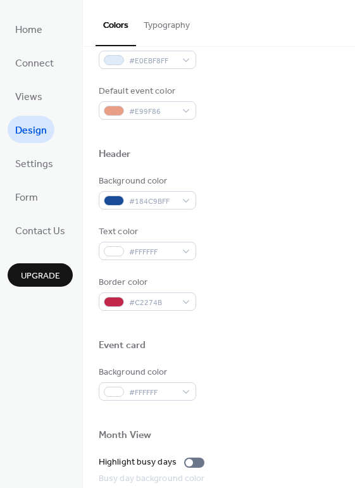
drag, startPoint x: 348, startPoint y: 106, endPoint x: 346, endPoint y: 146, distance: 39.9
click at [346, 147] on div "Color Presets Calendar Background color #FFFFFF Text color #282936 Border color…" at bounding box center [219, 191] width 272 height 983
click at [187, 248] on div "#FFFFFF" at bounding box center [148, 251] width 98 height 18
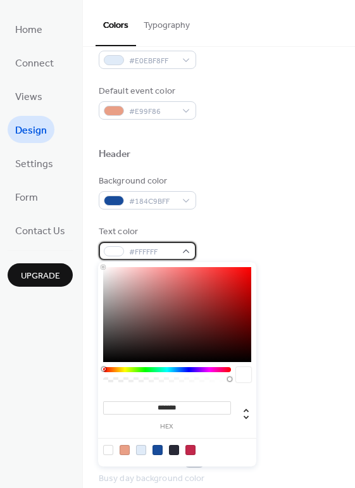
click at [185, 248] on div "#FFFFFF" at bounding box center [148, 251] width 98 height 18
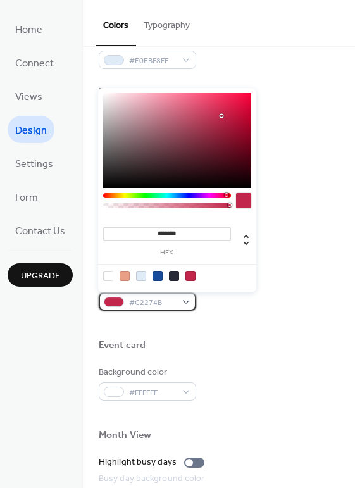
click at [182, 298] on div "#C2274B" at bounding box center [148, 302] width 98 height 18
click at [180, 193] on div at bounding box center [167, 195] width 128 height 5
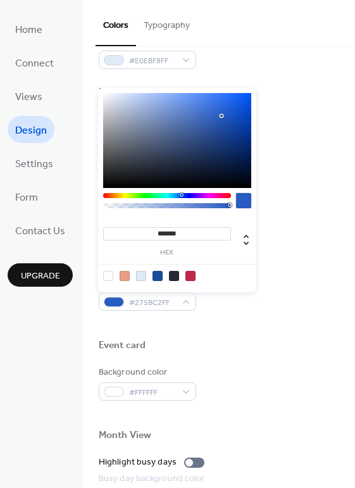
type input "*******"
click at [185, 103] on div at bounding box center [177, 140] width 148 height 95
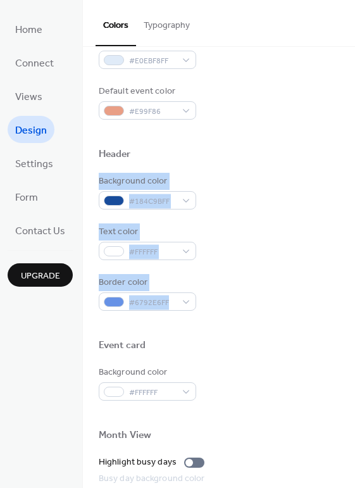
drag, startPoint x: 350, startPoint y: 170, endPoint x: 348, endPoint y: 310, distance: 139.3
click at [347, 310] on div "Color Presets Calendar Background color #FFFFFF Text color #282936 Border color…" at bounding box center [219, 191] width 272 height 983
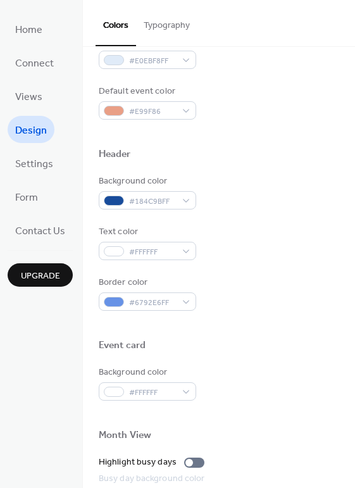
click at [121, 340] on div "Event card" at bounding box center [122, 345] width 47 height 13
click at [96, 341] on div "Color Presets Calendar Background color #FFFFFF Text color #282936 Border color…" at bounding box center [219, 191] width 272 height 983
click at [181, 22] on button "Typography" at bounding box center [166, 22] width 61 height 45
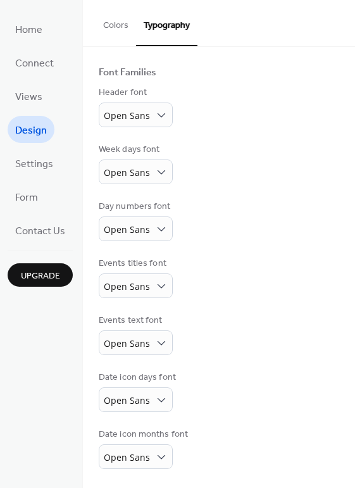
scroll to position [72, 0]
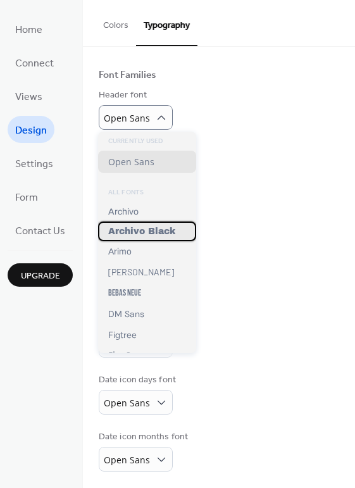
click at [158, 227] on span "Archivo Black" at bounding box center [141, 231] width 67 height 9
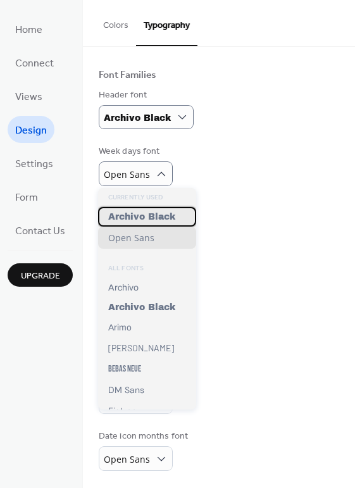
click at [154, 217] on span "Archivo Black" at bounding box center [141, 216] width 67 height 9
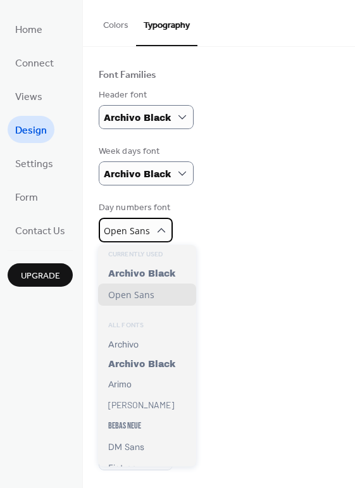
click at [159, 223] on div "Open Sans" at bounding box center [136, 230] width 74 height 25
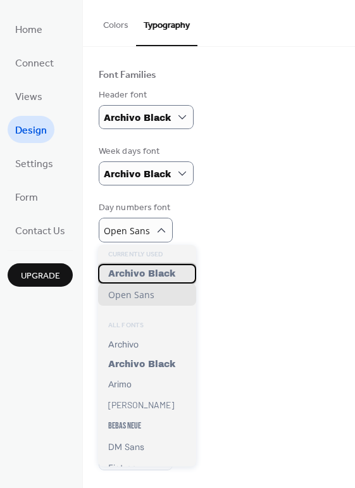
click at [148, 273] on span "Archivo Black" at bounding box center [141, 273] width 67 height 9
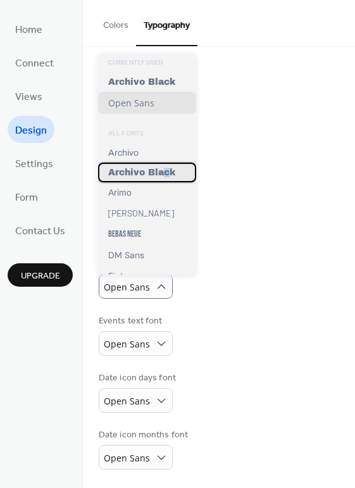
click at [166, 174] on span "Archivo Black" at bounding box center [141, 172] width 67 height 9
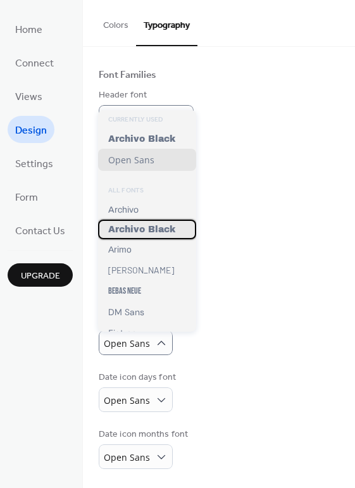
click at [168, 234] on span "Archivo Black" at bounding box center [141, 229] width 67 height 9
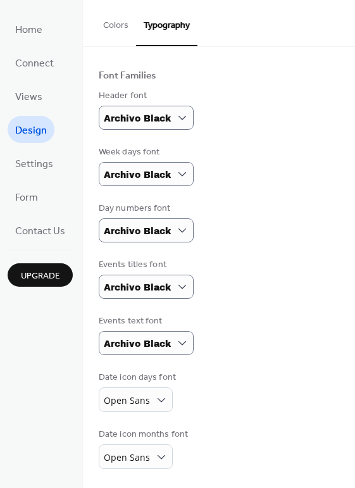
drag, startPoint x: 353, startPoint y: 100, endPoint x: 354, endPoint y: 134, distance: 34.2
click at [354, 134] on div "Color Presets Calendar Background color #FFFFFF Text color #282936 Border color…" at bounding box center [219, 267] width 272 height 441
click at [350, 355] on div "Base Font Size * px Font Families Header font Archivo Black Week days font Arch…" at bounding box center [219, 232] width 272 height 512
click at [29, 194] on span "Form" at bounding box center [26, 198] width 23 height 20
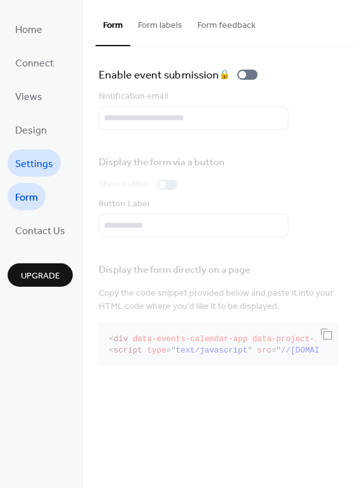
click at [34, 161] on span "Settings" at bounding box center [34, 165] width 38 height 20
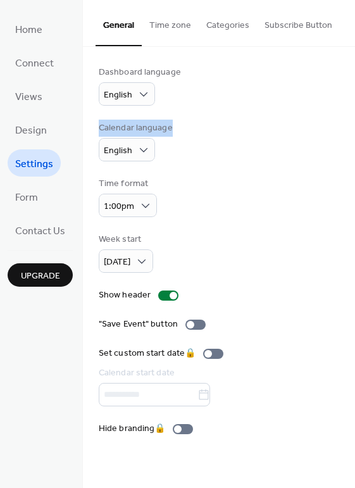
drag, startPoint x: 345, startPoint y: 87, endPoint x: 347, endPoint y: 124, distance: 37.4
click at [347, 124] on div "Dashboard language English Calendar language English Time format 1:00pm Week st…" at bounding box center [219, 251] width 272 height 408
click at [251, 243] on div "Week start Sunday" at bounding box center [219, 253] width 241 height 40
click at [167, 291] on div at bounding box center [168, 296] width 20 height 10
click at [165, 291] on div at bounding box center [168, 296] width 20 height 10
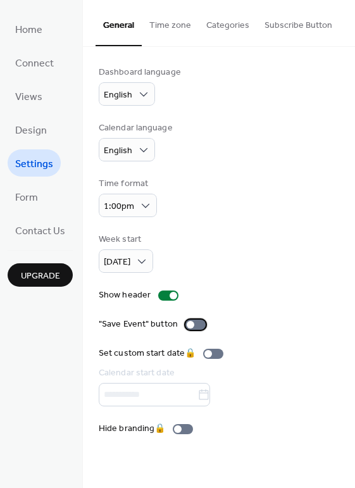
click at [202, 318] on label ""Save Event" button" at bounding box center [155, 324] width 112 height 13
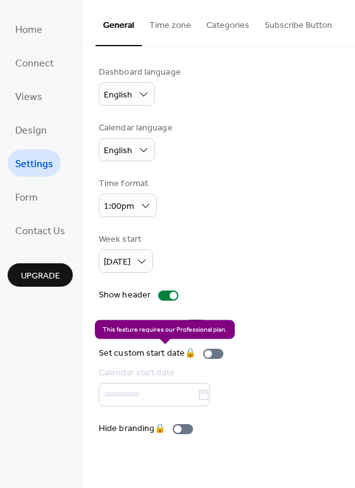
click at [211, 350] on div "Set custom start date 🔒 Calendar start date" at bounding box center [164, 377] width 130 height 60
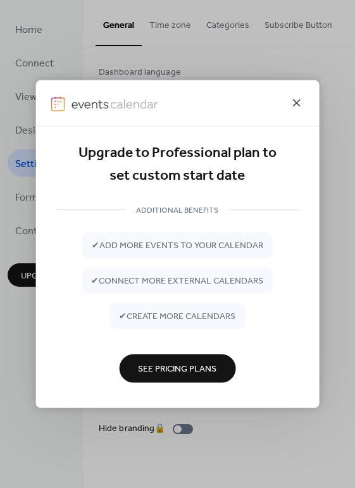
click at [296, 99] on icon at bounding box center [296, 102] width 15 height 15
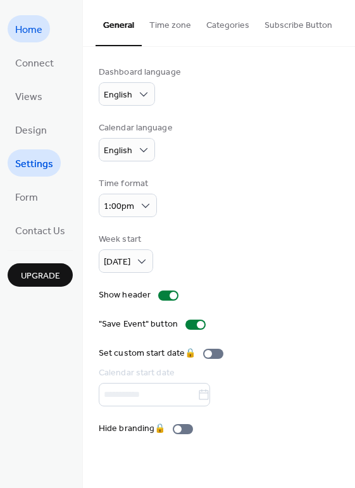
click at [33, 30] on span "Home" at bounding box center [28, 30] width 27 height 20
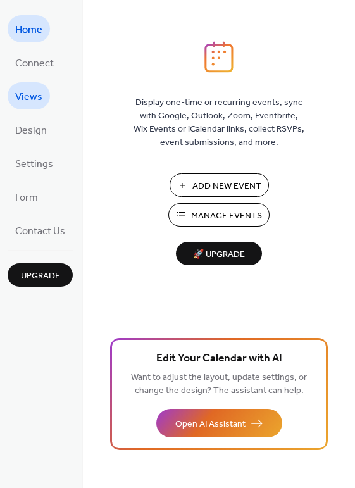
click at [35, 96] on span "Views" at bounding box center [28, 97] width 27 height 20
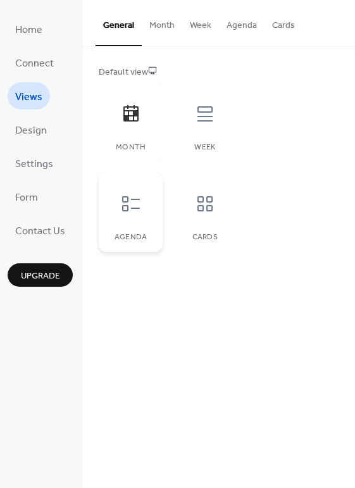
click at [130, 202] on icon at bounding box center [131, 204] width 20 height 20
click at [206, 209] on icon at bounding box center [205, 204] width 20 height 20
click at [132, 113] on icon at bounding box center [130, 113] width 15 height 16
click at [134, 227] on div "Agenda" at bounding box center [131, 212] width 64 height 80
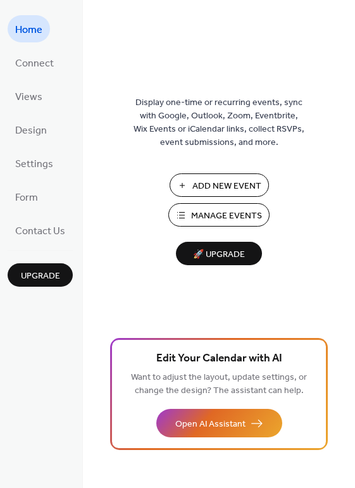
click at [212, 184] on span "Add New Event" at bounding box center [227, 186] width 69 height 13
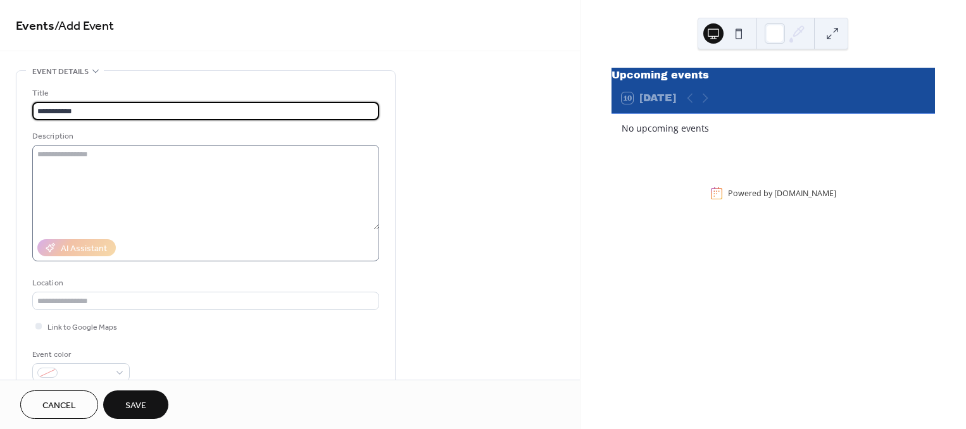
type input "**********"
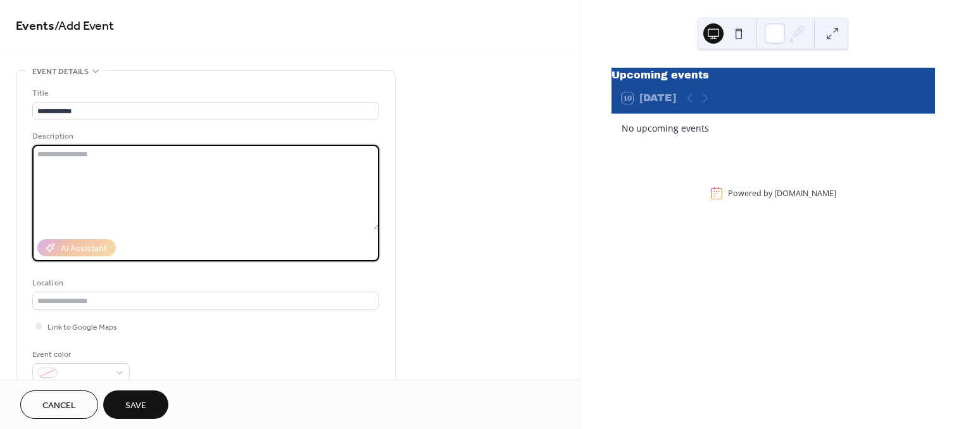
click at [194, 162] on textarea at bounding box center [205, 187] width 347 height 85
click at [160, 298] on input "text" at bounding box center [205, 301] width 347 height 18
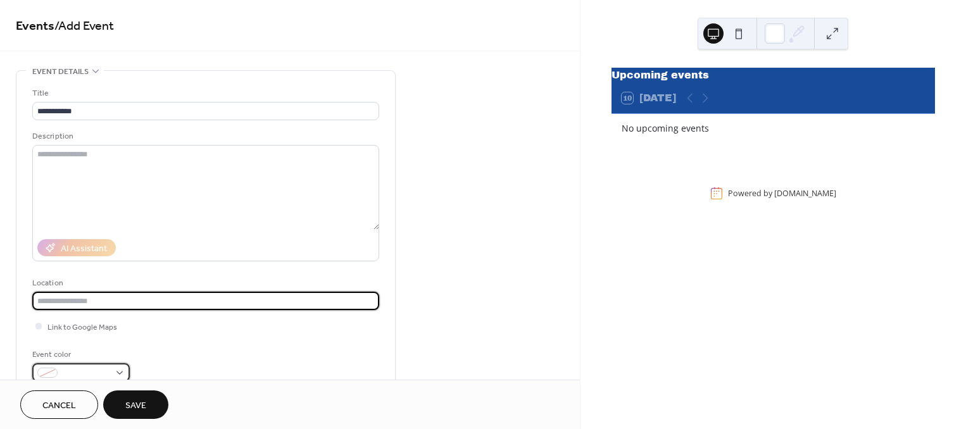
click at [118, 370] on div at bounding box center [81, 372] width 98 height 18
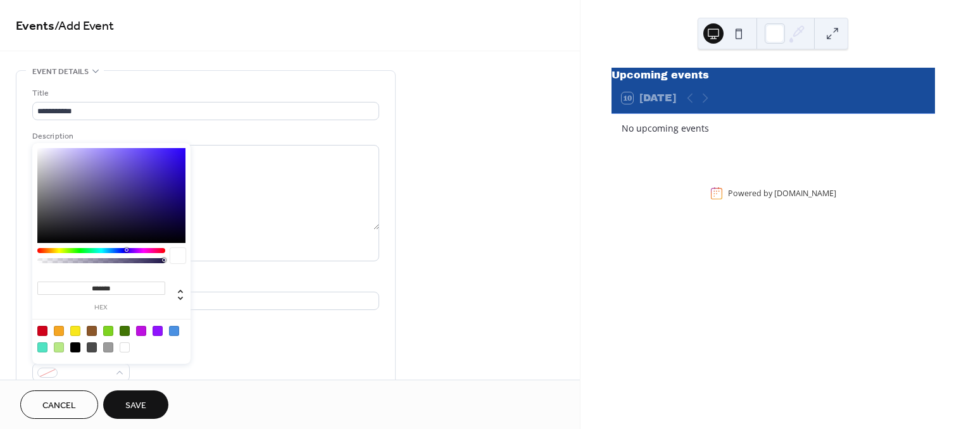
type input "*******"
click at [180, 149] on div at bounding box center [111, 195] width 148 height 95
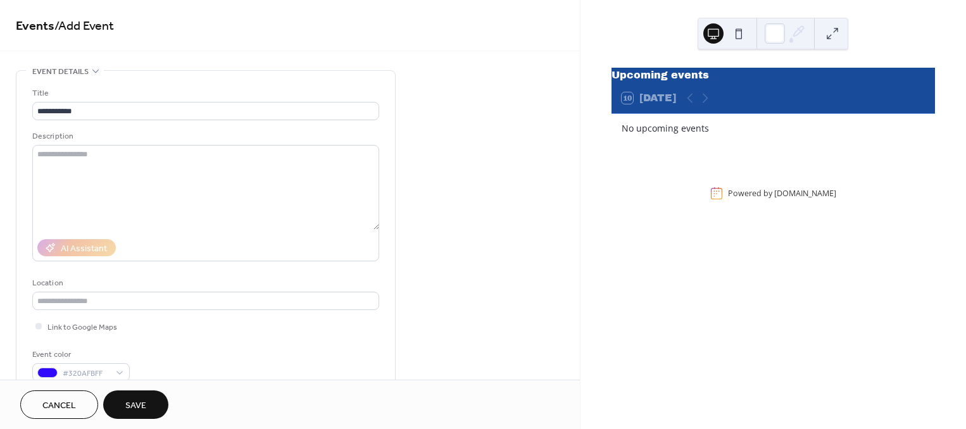
click at [130, 402] on span "Save" at bounding box center [135, 406] width 21 height 13
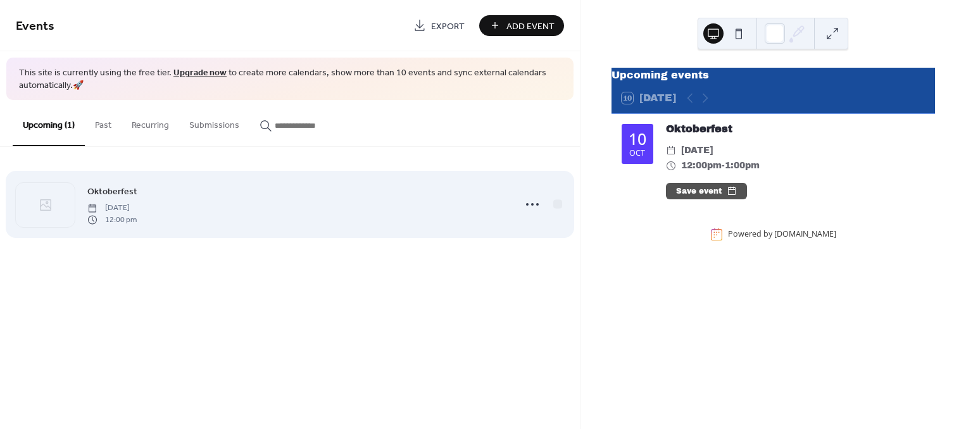
click at [137, 203] on span "[DATE]" at bounding box center [111, 208] width 49 height 11
click at [529, 200] on icon at bounding box center [532, 204] width 20 height 20
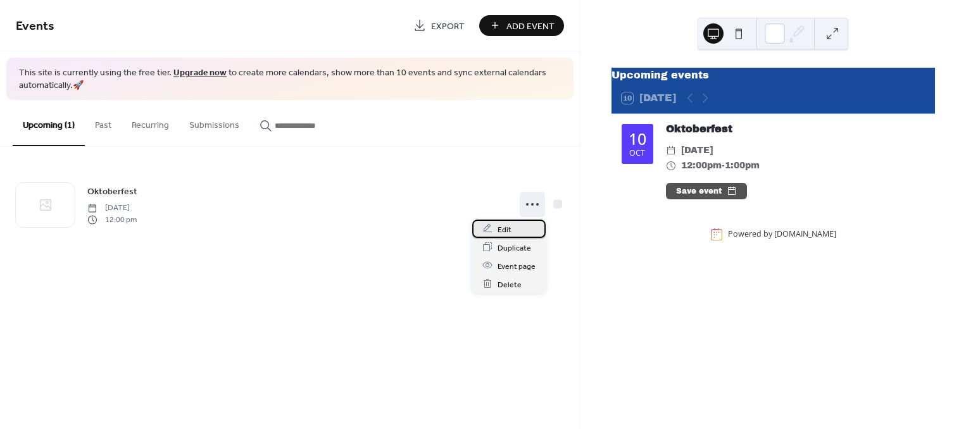
click at [499, 225] on span "Edit" at bounding box center [505, 229] width 14 height 13
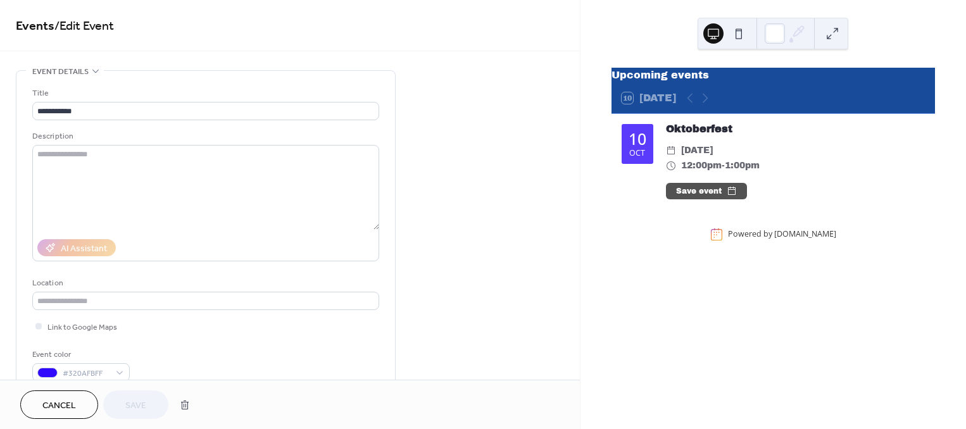
click at [645, 157] on div "Oct" at bounding box center [637, 153] width 16 height 8
click at [713, 156] on span "[DATE]" at bounding box center [697, 150] width 32 height 15
click at [707, 103] on div at bounding box center [698, 98] width 30 height 15
click at [705, 103] on div at bounding box center [698, 98] width 30 height 15
click at [71, 401] on span "Cancel" at bounding box center [59, 406] width 34 height 13
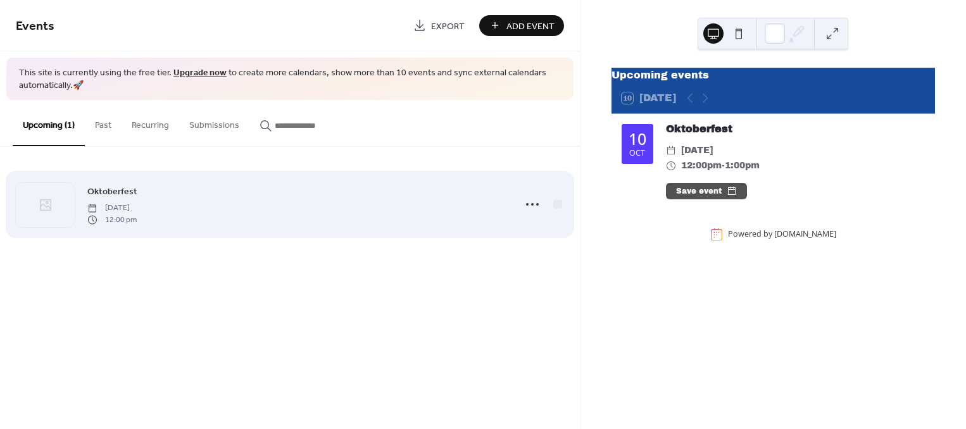
click at [137, 215] on span "12:00 pm" at bounding box center [111, 219] width 49 height 11
click at [137, 210] on span "[DATE]" at bounding box center [111, 208] width 49 height 11
click at [527, 200] on icon at bounding box center [532, 204] width 20 height 20
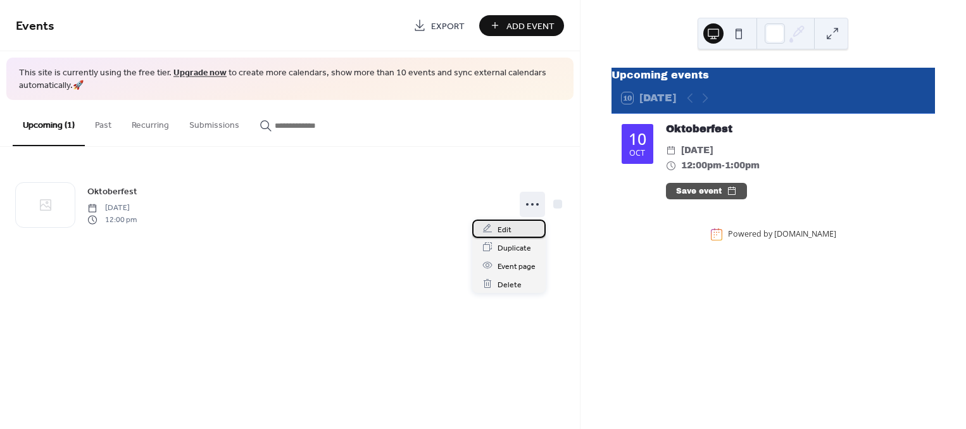
click at [507, 223] on span "Edit" at bounding box center [505, 229] width 14 height 13
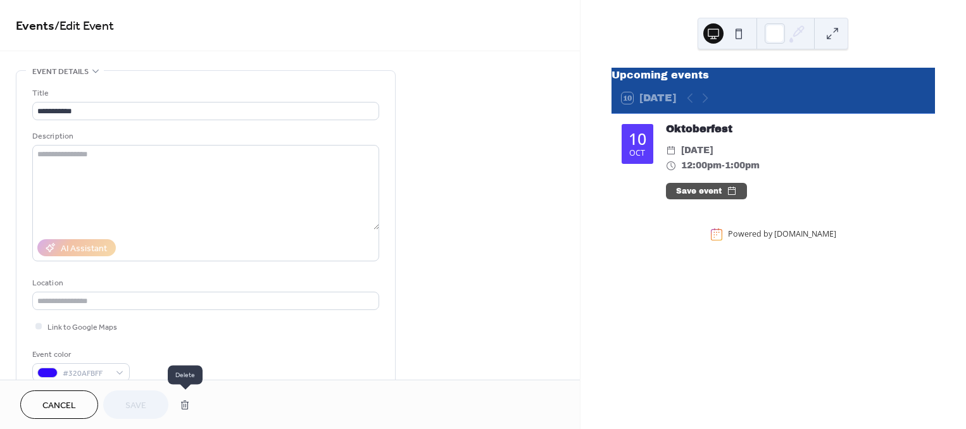
click at [185, 407] on button "button" at bounding box center [185, 405] width 23 height 25
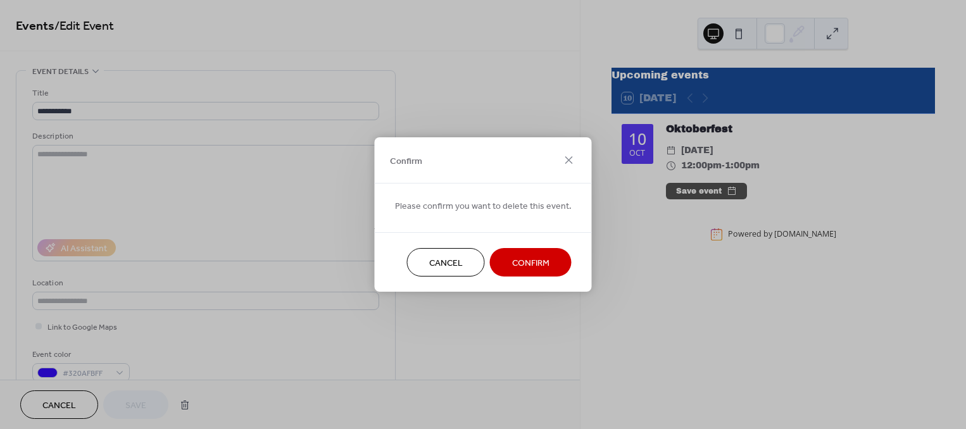
click at [524, 261] on span "Confirm" at bounding box center [530, 263] width 37 height 13
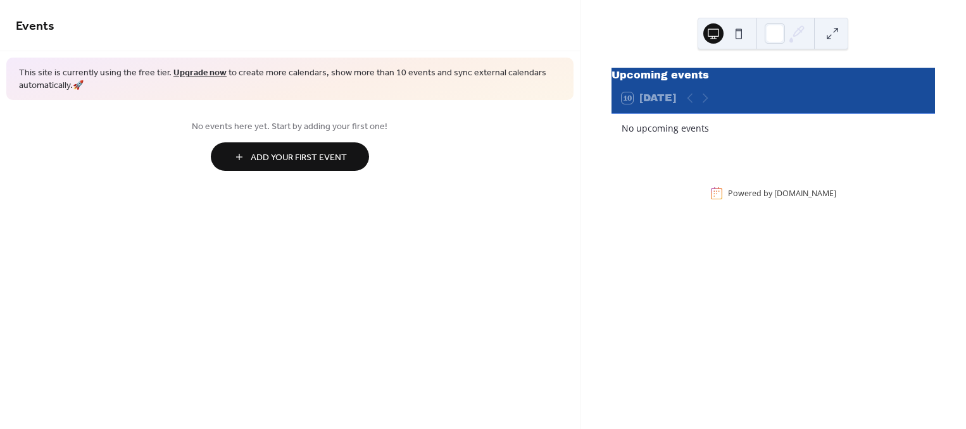
click at [336, 155] on span "Add Your First Event" at bounding box center [299, 157] width 96 height 13
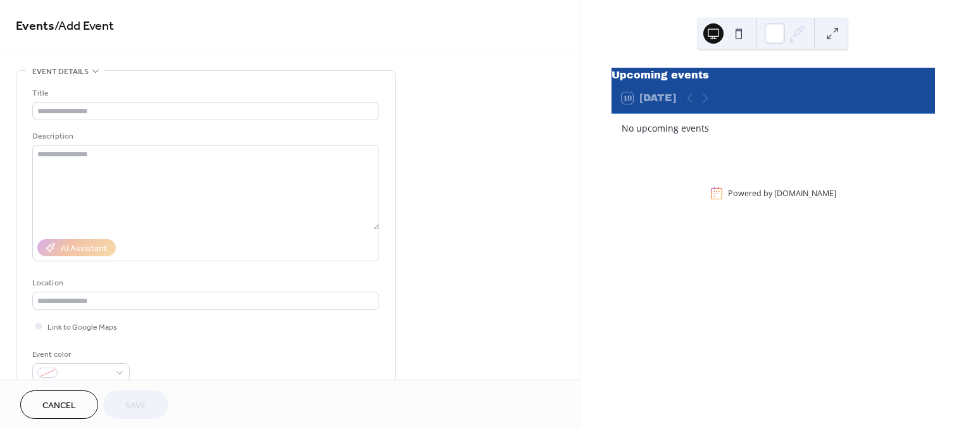
click at [705, 106] on div at bounding box center [698, 98] width 30 height 15
click at [80, 404] on button "Cancel" at bounding box center [59, 405] width 78 height 28
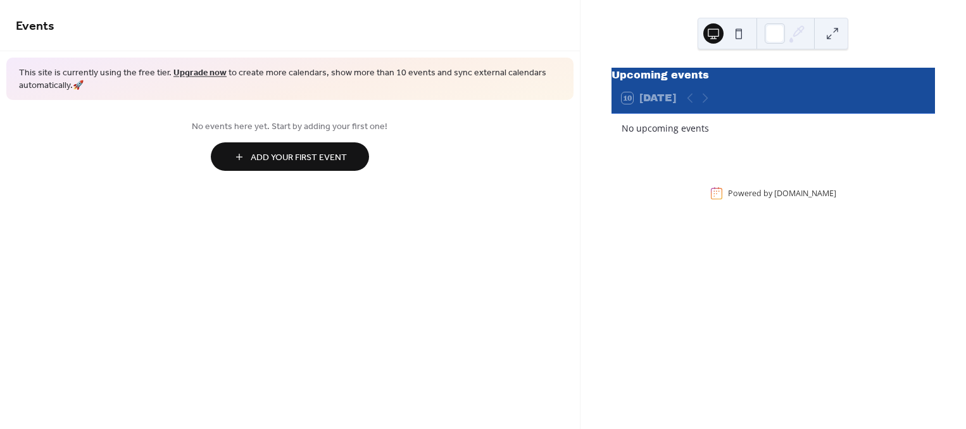
click at [318, 151] on span "Add Your First Event" at bounding box center [299, 157] width 96 height 13
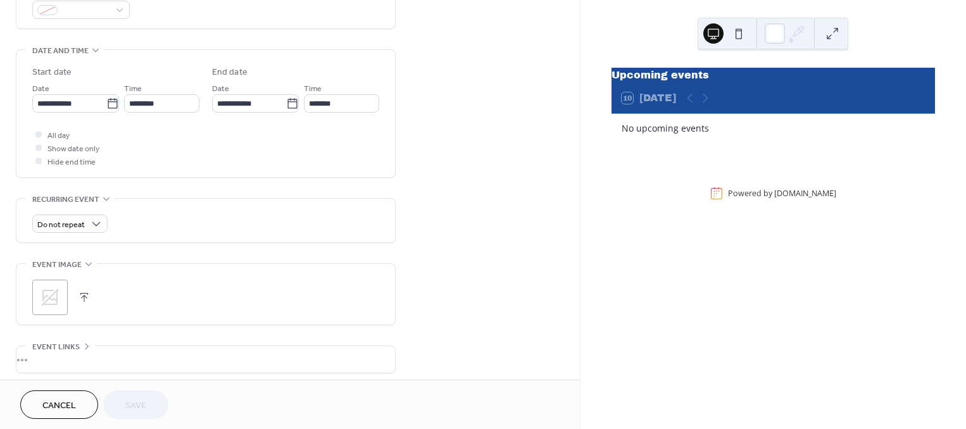
scroll to position [368, 0]
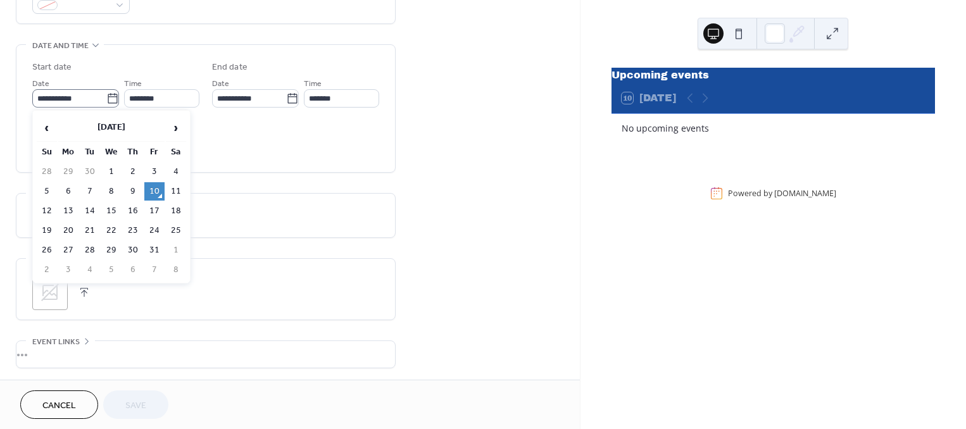
click at [109, 98] on icon at bounding box center [112, 98] width 13 height 13
click at [106, 98] on input "**********" at bounding box center [69, 98] width 74 height 18
click at [109, 98] on icon at bounding box center [112, 98] width 13 height 13
click at [106, 98] on input "**********" at bounding box center [69, 98] width 74 height 18
click at [173, 187] on td "11" at bounding box center [176, 191] width 20 height 18
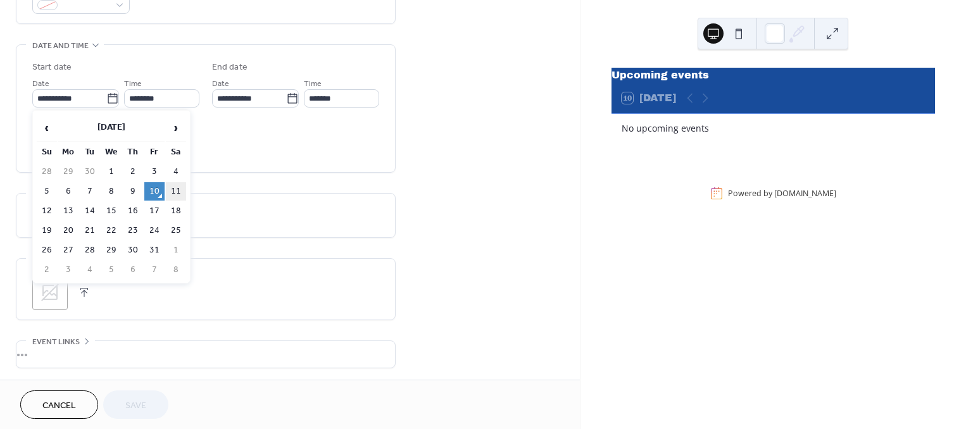
type input "**********"
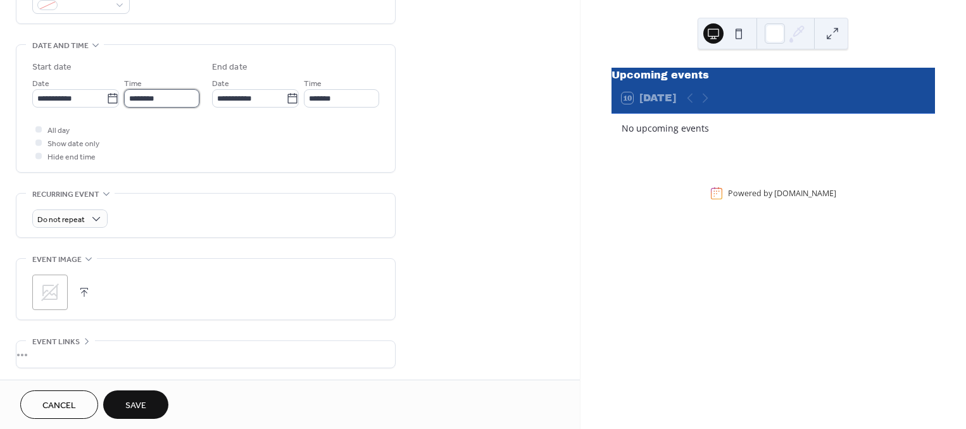
click at [189, 103] on input "********" at bounding box center [161, 98] width 75 height 18
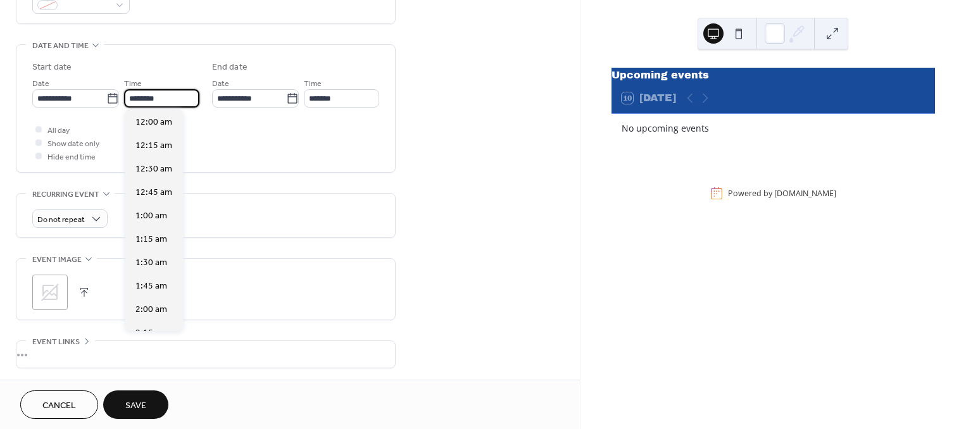
scroll to position [1124, 0]
click at [156, 303] on span "2:00 pm" at bounding box center [152, 309] width 32 height 13
type input "*******"
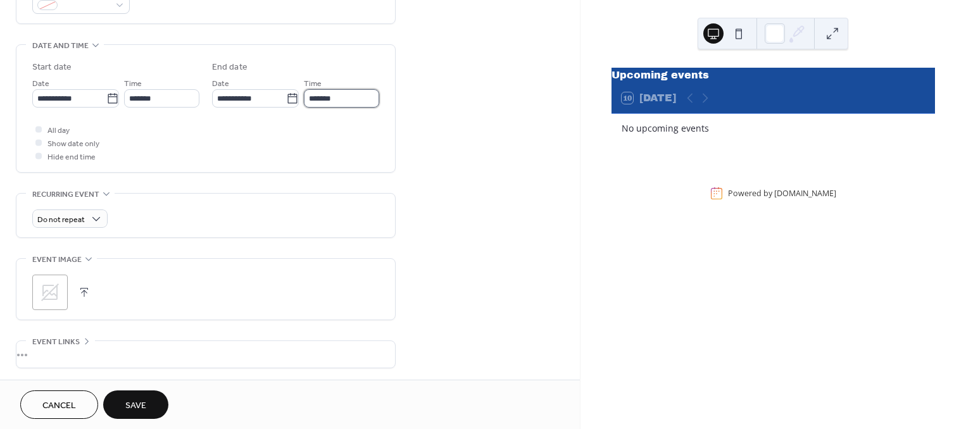
click at [329, 97] on input "*******" at bounding box center [341, 98] width 75 height 18
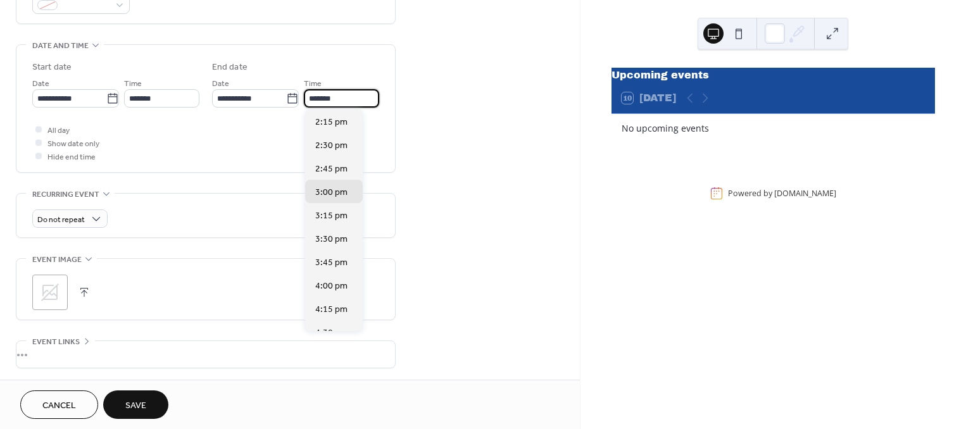
scroll to position [0, 0]
drag, startPoint x: 324, startPoint y: 101, endPoint x: 300, endPoint y: 103, distance: 24.1
click at [300, 103] on div "**********" at bounding box center [295, 92] width 167 height 32
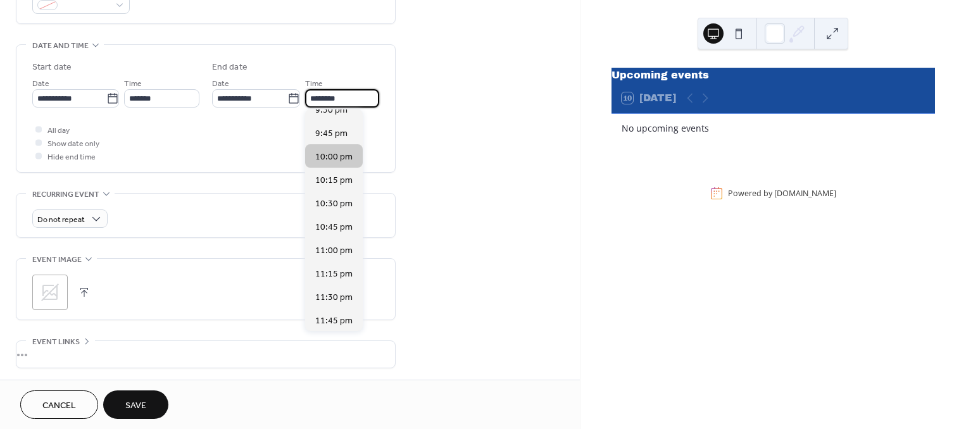
type input "********"
click at [343, 154] on span "10:00 pm" at bounding box center [333, 156] width 37 height 13
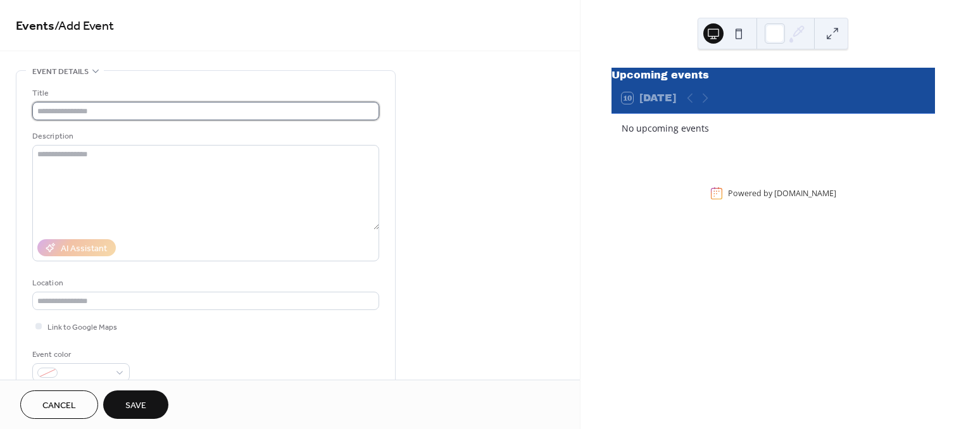
click at [70, 117] on input "text" at bounding box center [205, 111] width 347 height 18
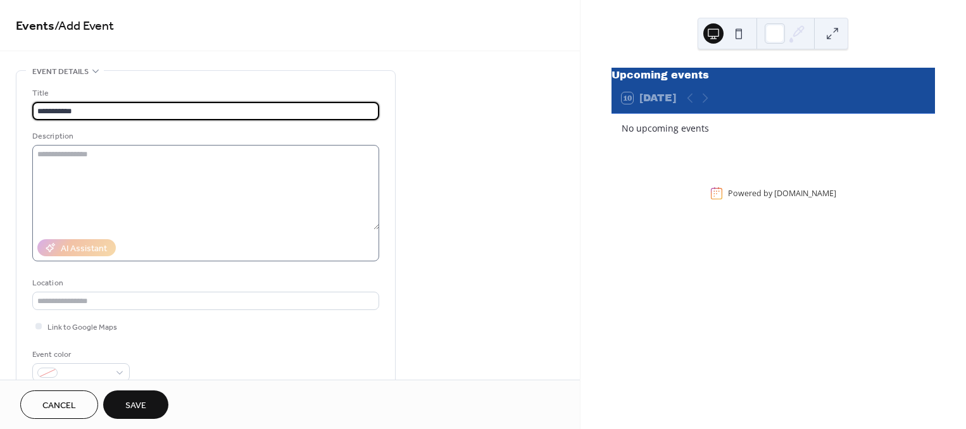
type input "**********"
click at [108, 163] on textarea at bounding box center [205, 187] width 347 height 85
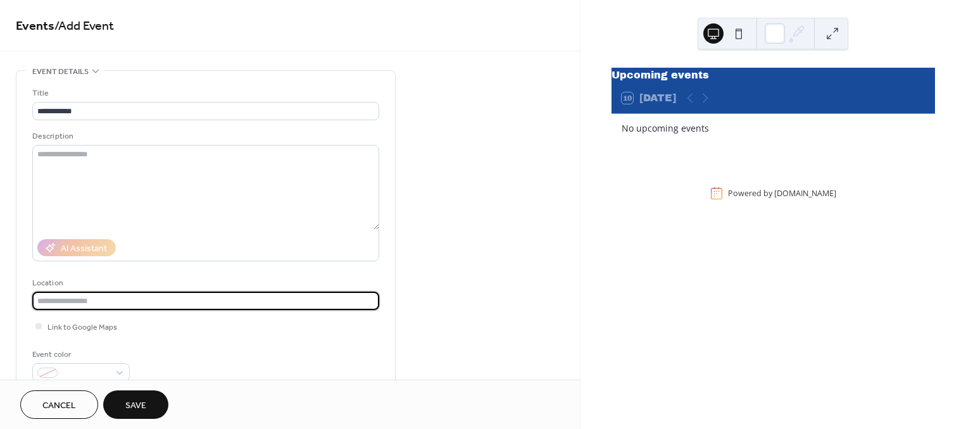
click at [151, 303] on input "text" at bounding box center [205, 301] width 347 height 18
type input "**********"
click at [101, 324] on span "Link to Google Maps" at bounding box center [82, 327] width 70 height 13
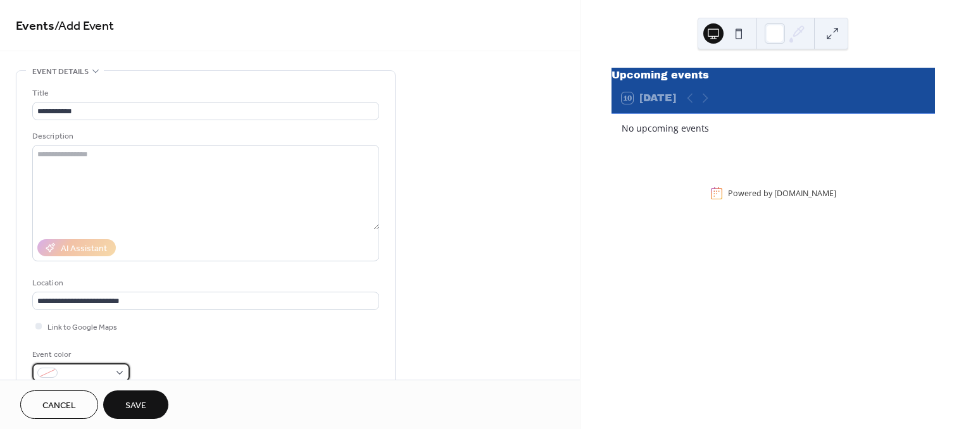
click at [117, 368] on div at bounding box center [81, 372] width 98 height 18
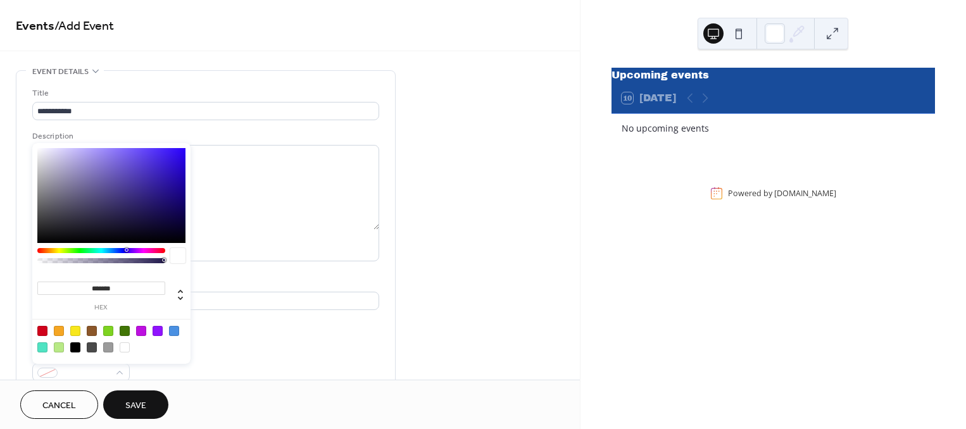
type input "*******"
click at [182, 151] on div at bounding box center [111, 195] width 148 height 95
click at [272, 303] on input "**********" at bounding box center [205, 301] width 347 height 18
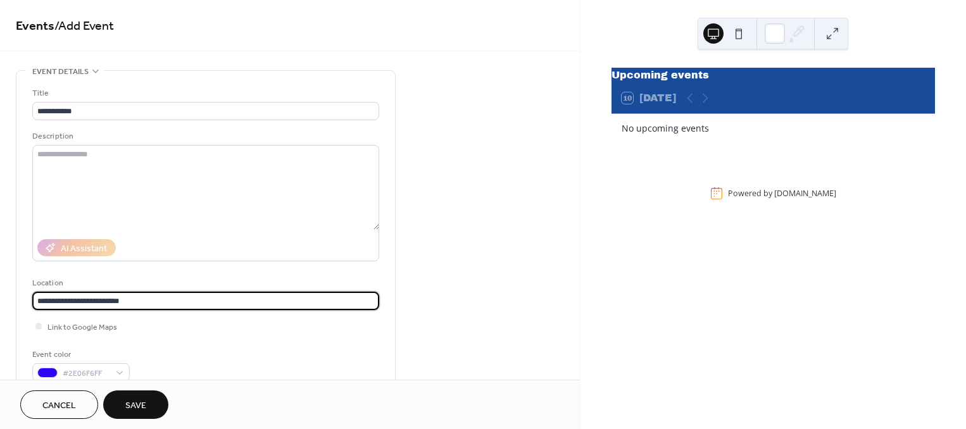
click at [236, 355] on div "Event color #2E06F6FF" at bounding box center [205, 365] width 347 height 34
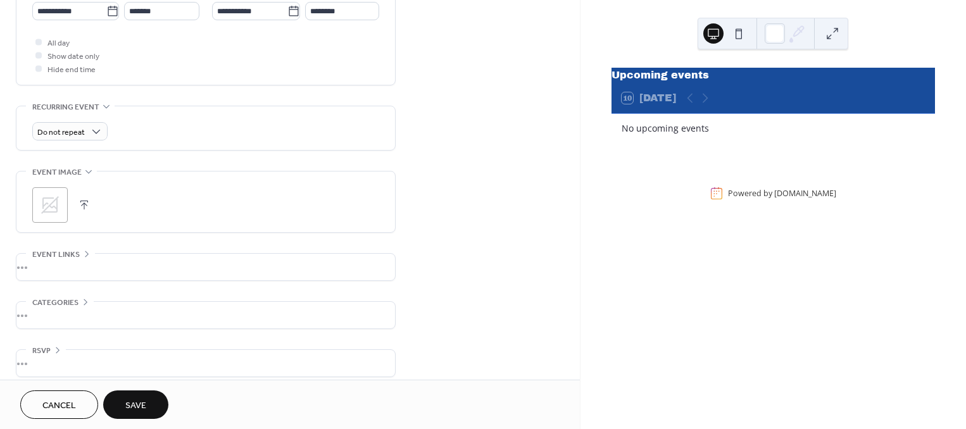
scroll to position [464, 0]
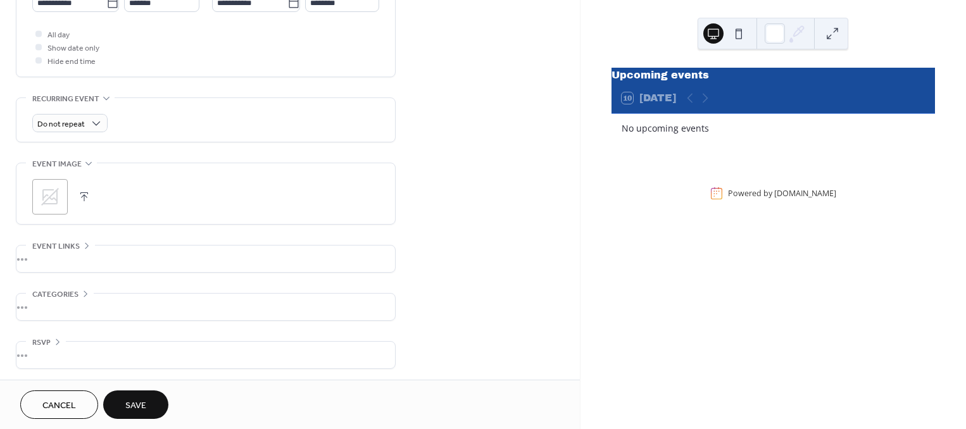
click at [81, 193] on button "button" at bounding box center [84, 197] width 18 height 18
click at [51, 190] on circle at bounding box center [50, 197] width 22 height 22
click at [82, 192] on button "button" at bounding box center [84, 197] width 18 height 18
click at [37, 339] on span "RSVP" at bounding box center [41, 342] width 18 height 13
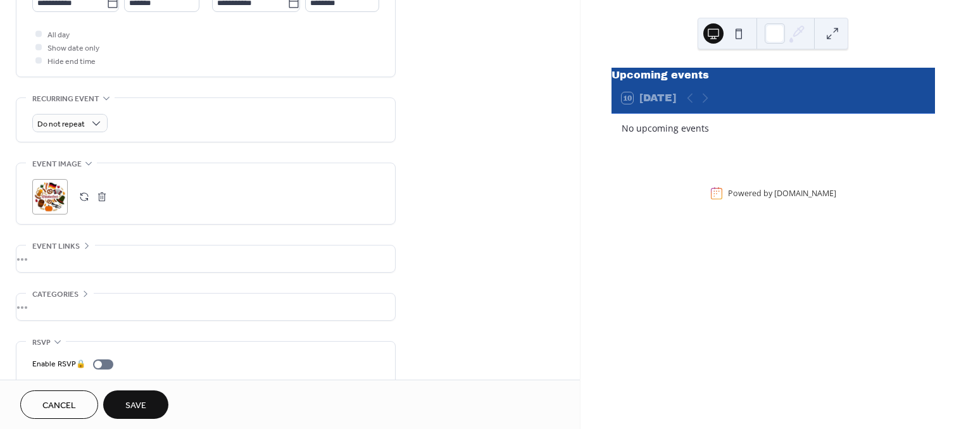
click at [37, 339] on span "RSVP" at bounding box center [41, 342] width 18 height 13
click at [68, 294] on div "•••" at bounding box center [205, 307] width 379 height 27
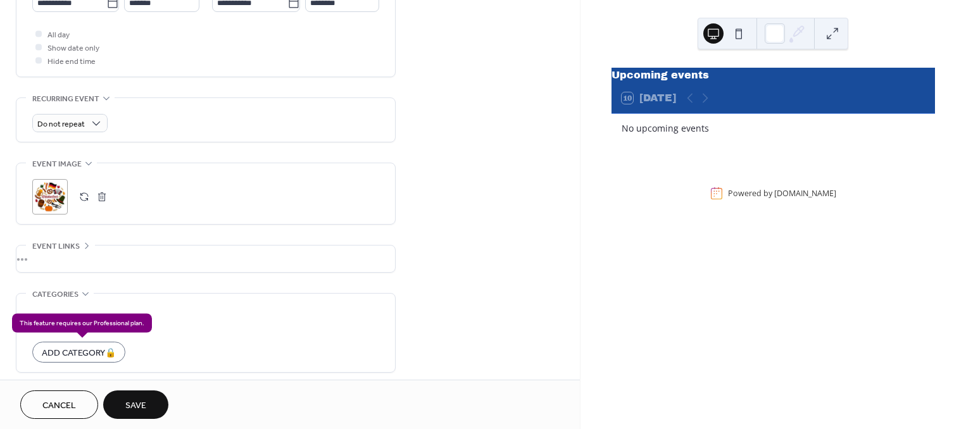
click at [111, 349] on div "Add Category 🔒" at bounding box center [78, 352] width 93 height 21
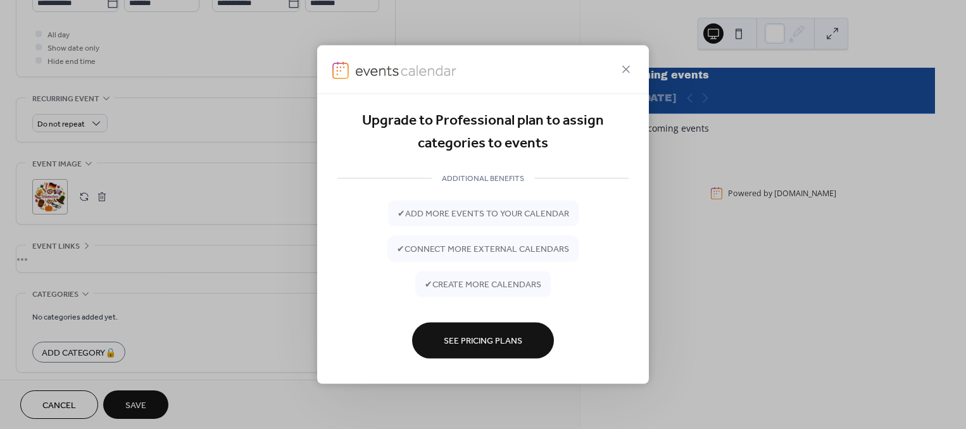
click at [81, 241] on div "Upgrade to Professional plan to assign categories to events ADDITIONAL BENEFITS…" at bounding box center [483, 214] width 966 height 429
click at [46, 255] on div "Upgrade to Professional plan to assign categories to events ADDITIONAL BENEFITS…" at bounding box center [483, 214] width 966 height 429
click at [630, 68] on icon at bounding box center [626, 69] width 15 height 15
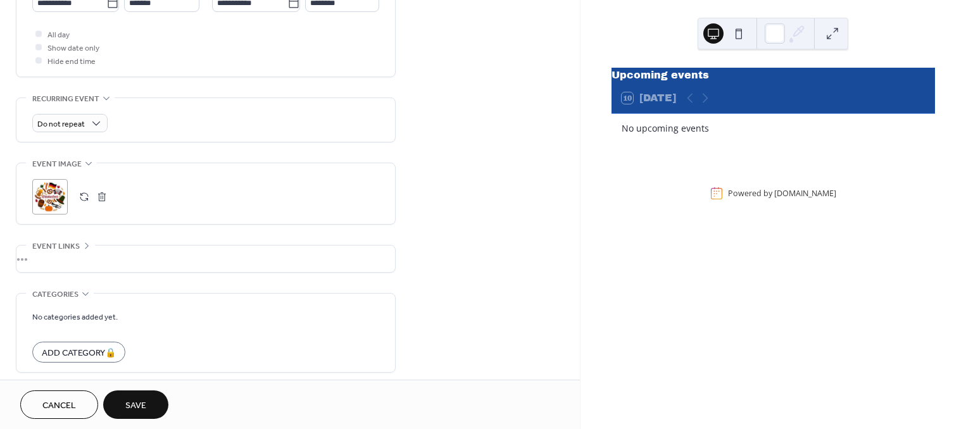
drag, startPoint x: 137, startPoint y: 403, endPoint x: 123, endPoint y: 400, distance: 14.2
click at [123, 400] on button "Save" at bounding box center [135, 405] width 65 height 28
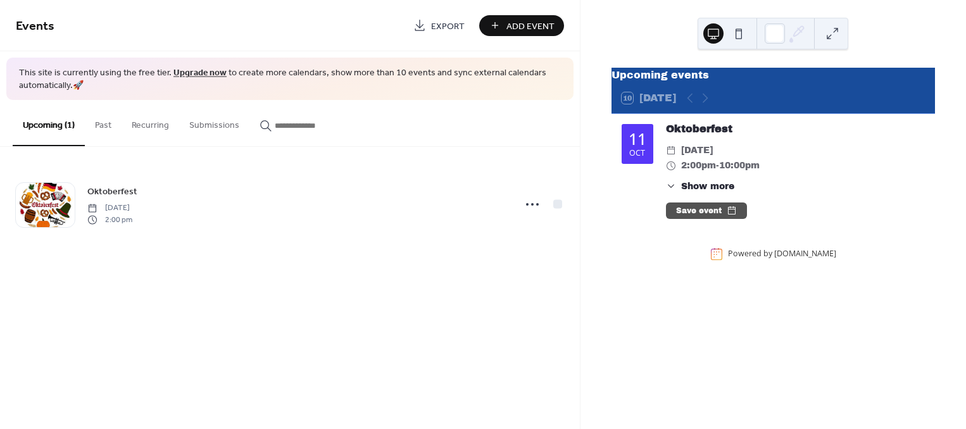
click at [536, 24] on span "Add Event" at bounding box center [531, 26] width 48 height 13
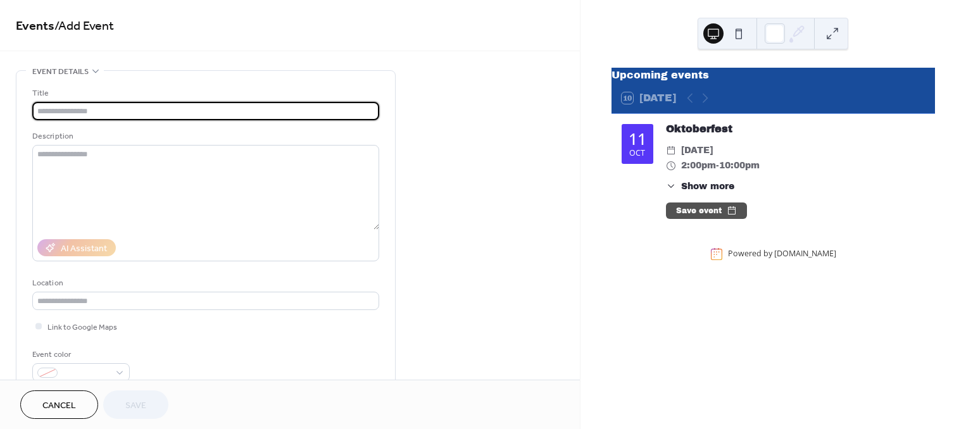
click at [249, 106] on input "text" at bounding box center [205, 111] width 347 height 18
type input "***"
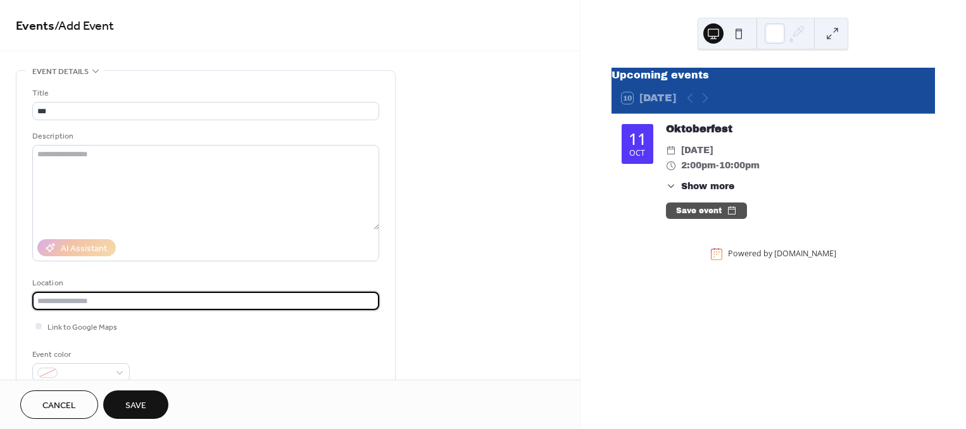
click at [122, 305] on input "text" at bounding box center [205, 301] width 347 height 18
type input "**********"
click at [94, 324] on span "Link to Google Maps" at bounding box center [82, 327] width 70 height 13
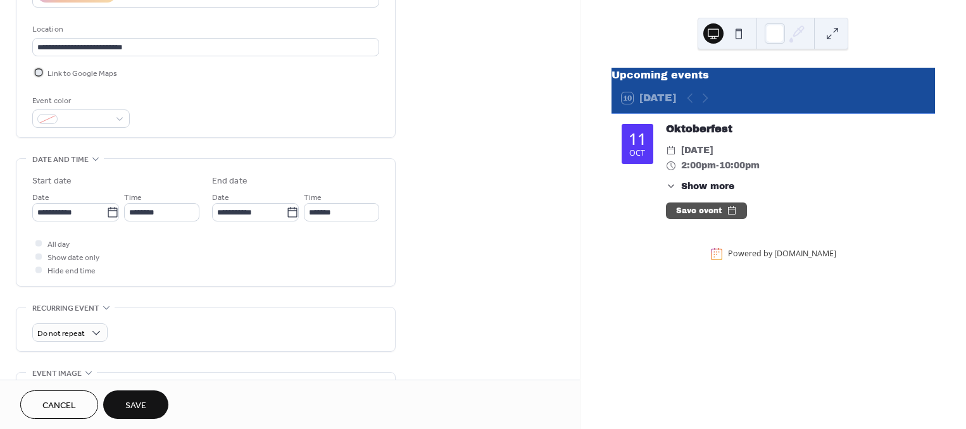
scroll to position [257, 0]
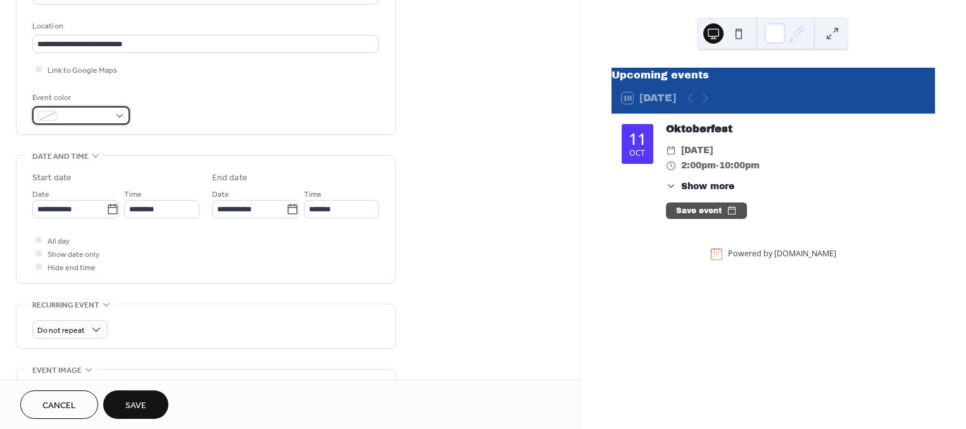
click at [118, 110] on div at bounding box center [81, 115] width 98 height 18
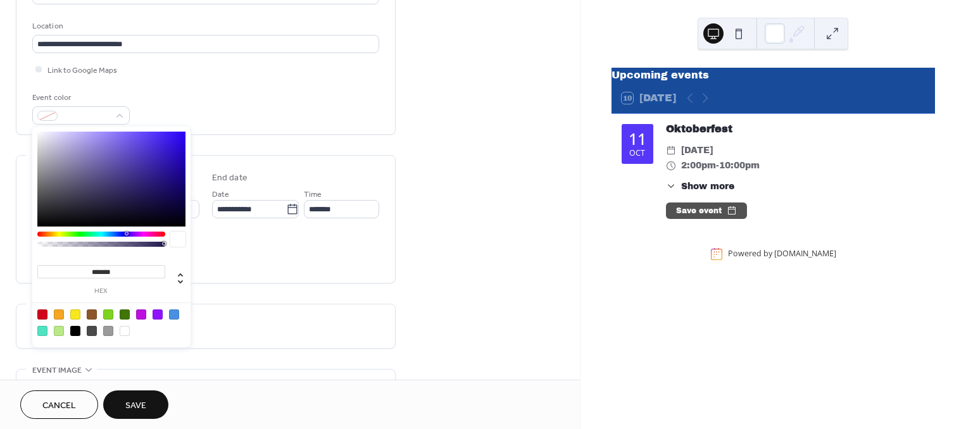
click at [73, 311] on div at bounding box center [75, 315] width 10 height 10
type input "*******"
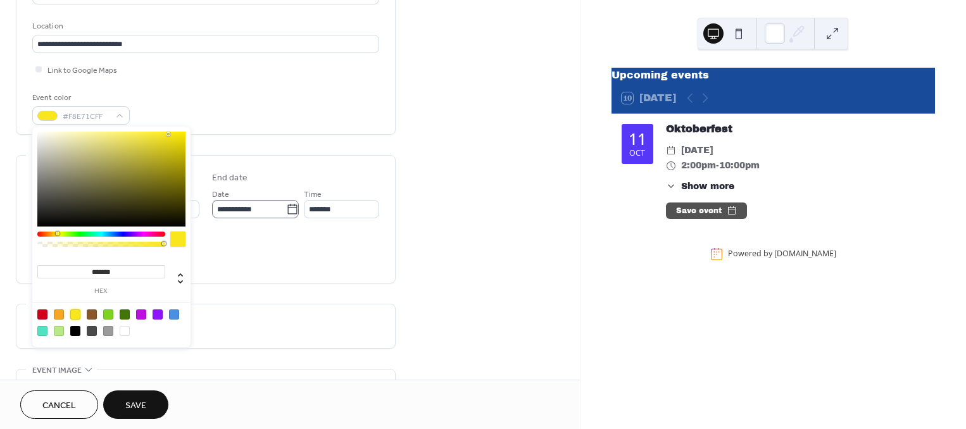
click at [288, 206] on icon at bounding box center [291, 209] width 9 height 10
click at [286, 206] on input "**********" at bounding box center [249, 209] width 74 height 18
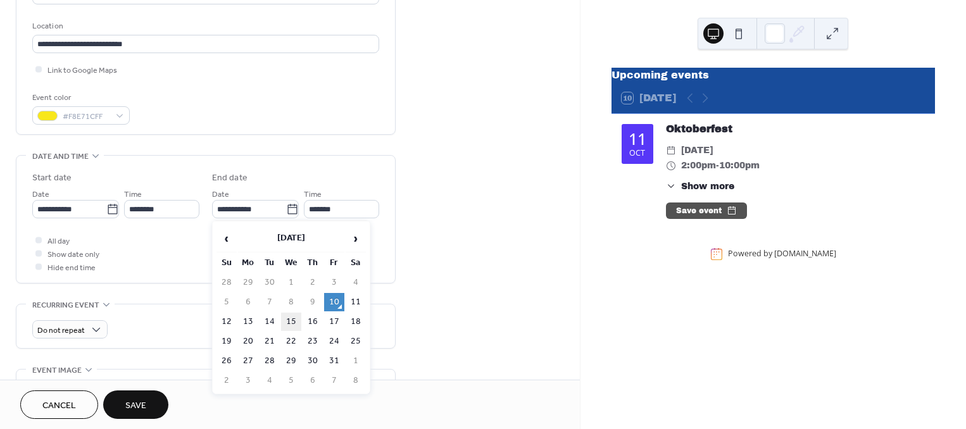
click at [294, 317] on td "15" at bounding box center [291, 322] width 20 height 18
type input "**********"
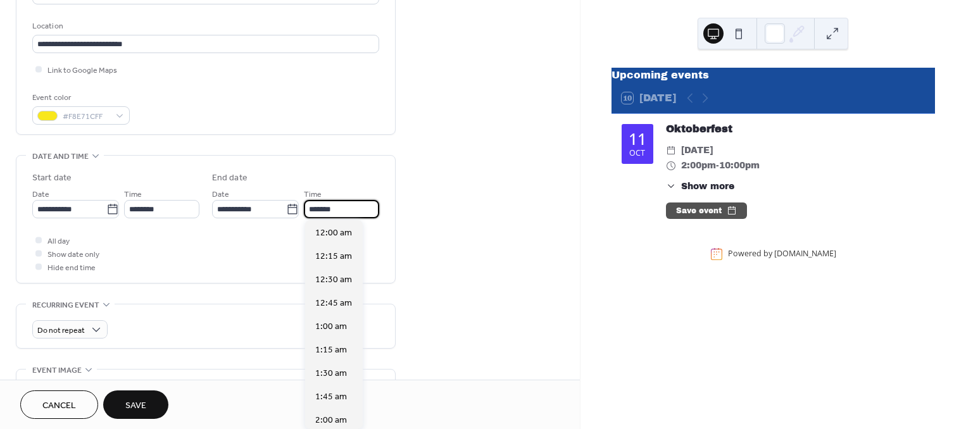
click at [356, 204] on input "*******" at bounding box center [341, 209] width 75 height 18
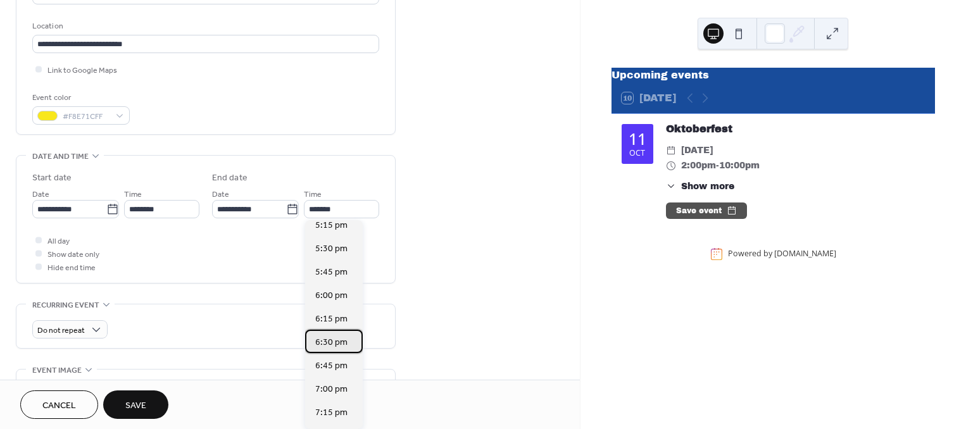
click at [339, 339] on span "6:30 pm" at bounding box center [331, 342] width 32 height 13
type input "*******"
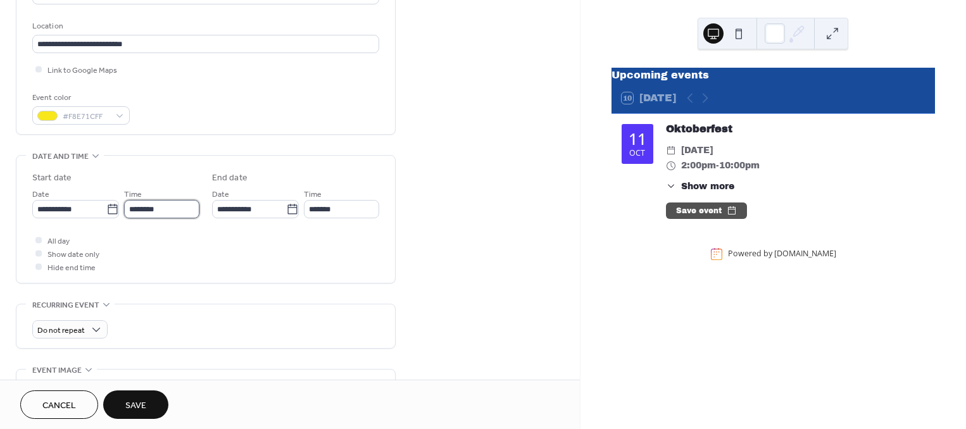
click at [168, 206] on input "********" at bounding box center [161, 209] width 75 height 18
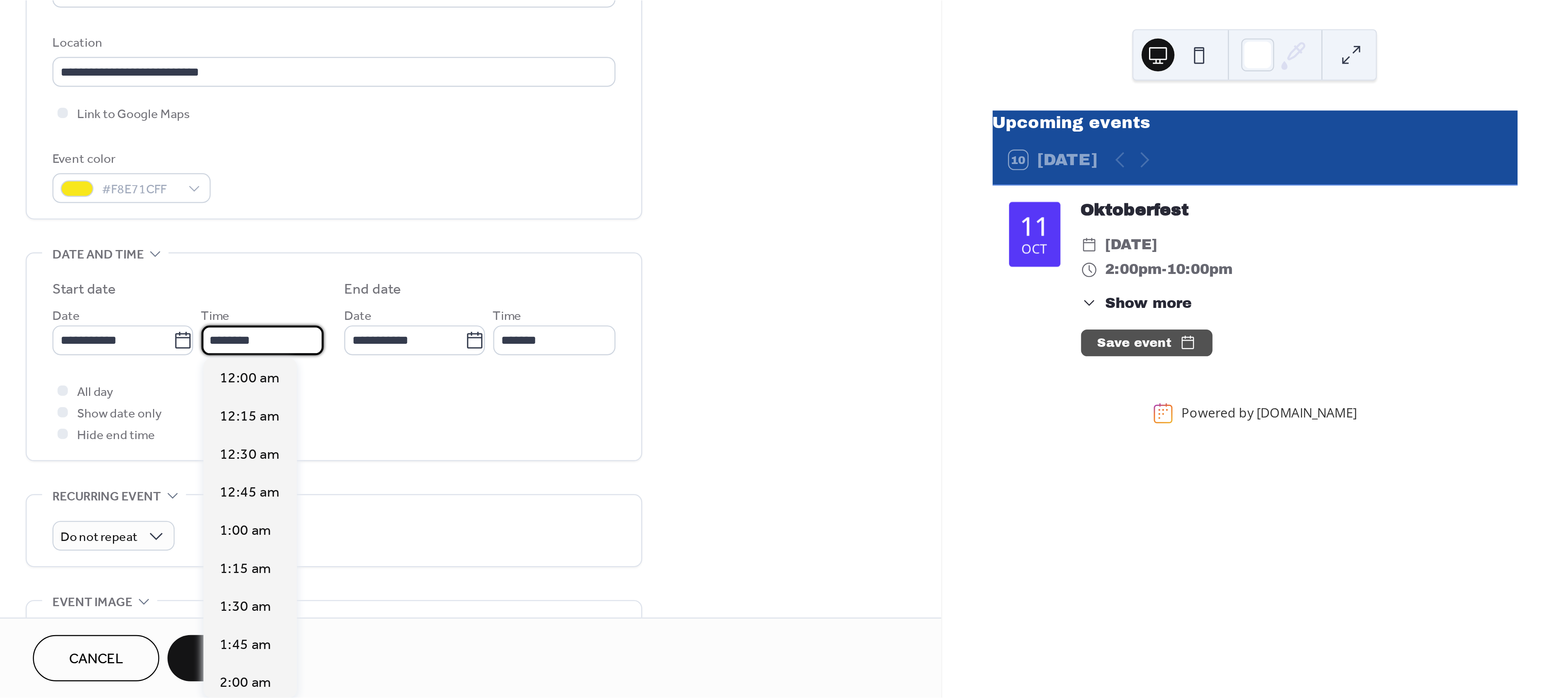
scroll to position [685, 0]
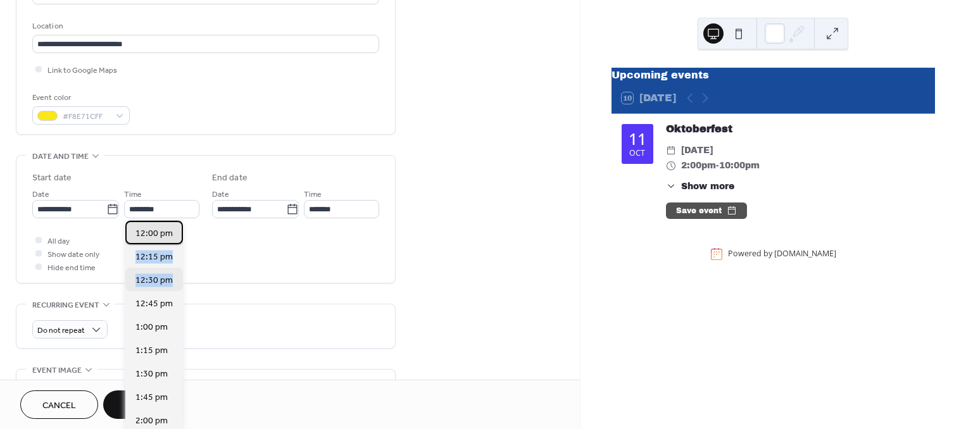
drag, startPoint x: 177, startPoint y: 231, endPoint x: 177, endPoint y: 275, distance: 44.3
click at [177, 275] on div "12:00 am 12:15 am 12:30 am 12:45 am 1:00 am 1:15 am 1:30 am 1:45 am 2:00 am 2:1…" at bounding box center [154, 324] width 58 height 209
click at [167, 234] on span "12:00 pm" at bounding box center [154, 233] width 37 height 13
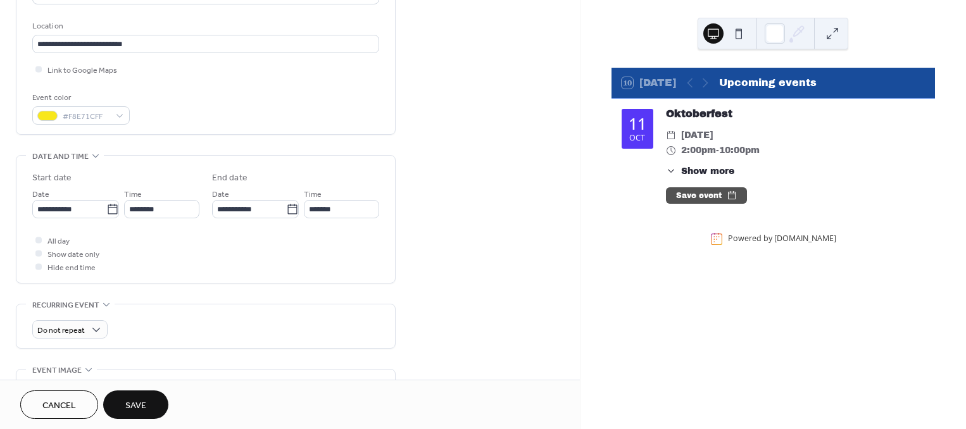
scroll to position [0, 0]
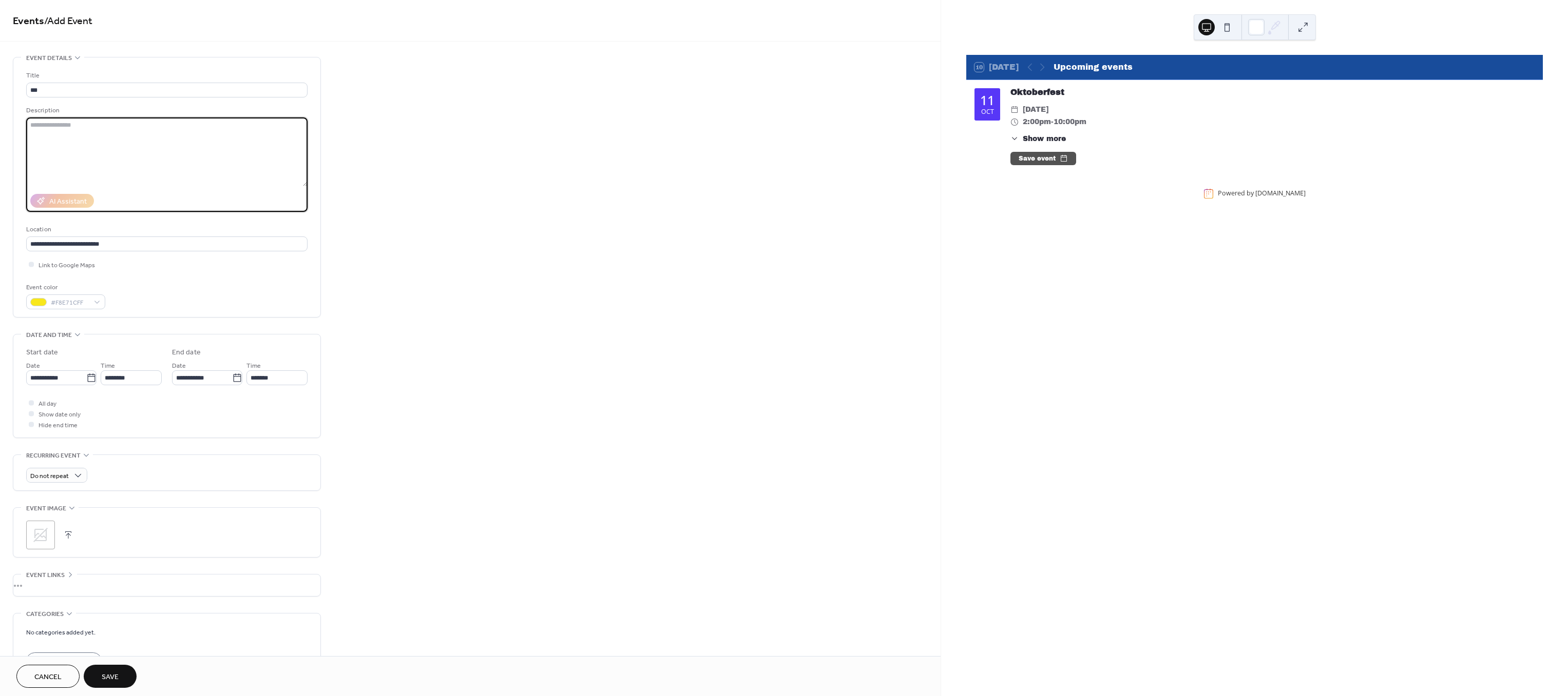
click at [95, 174] on textarea at bounding box center [166, 152] width 281 height 69
drag, startPoint x: 103, startPoint y: 176, endPoint x: 95, endPoint y: 174, distance: 8.2
click at [95, 174] on textarea at bounding box center [166, 152] width 281 height 69
click at [58, 174] on textarea at bounding box center [166, 152] width 281 height 69
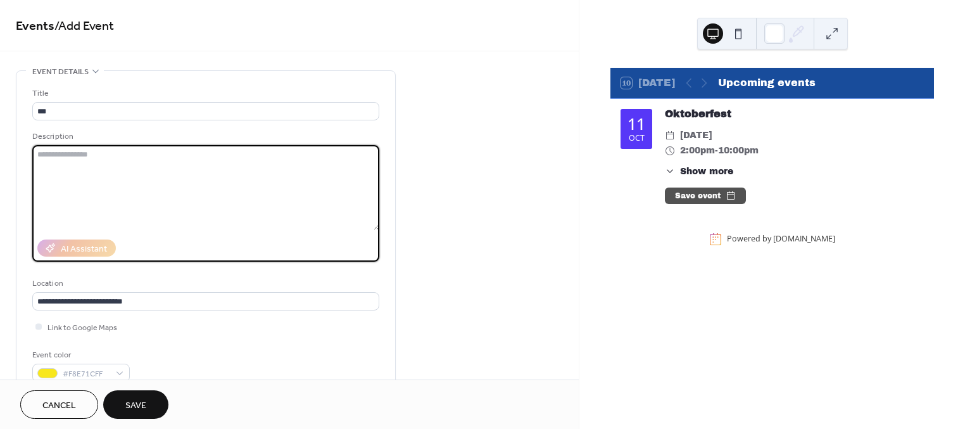
click at [72, 215] on textarea at bounding box center [205, 187] width 347 height 85
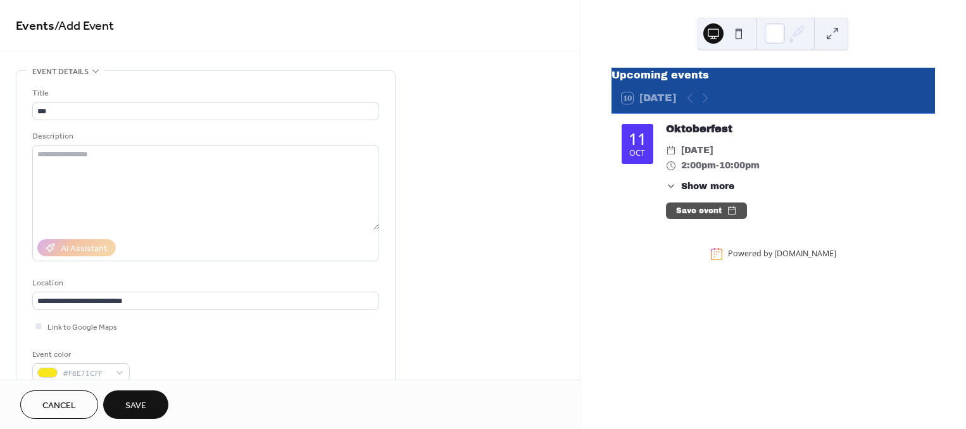
click at [835, 30] on button at bounding box center [833, 33] width 20 height 20
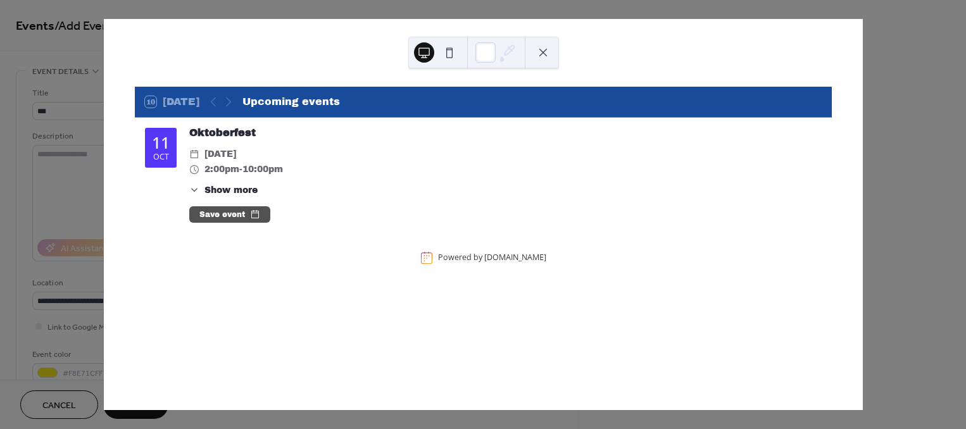
click at [863, 72] on div "10 [DATE] Upcoming events [DATE] Oktoberfest ​ [DATE] ​ 2:00pm - 10:00pm ​ Show…" at bounding box center [483, 214] width 760 height 391
click at [541, 54] on button at bounding box center [543, 52] width 20 height 20
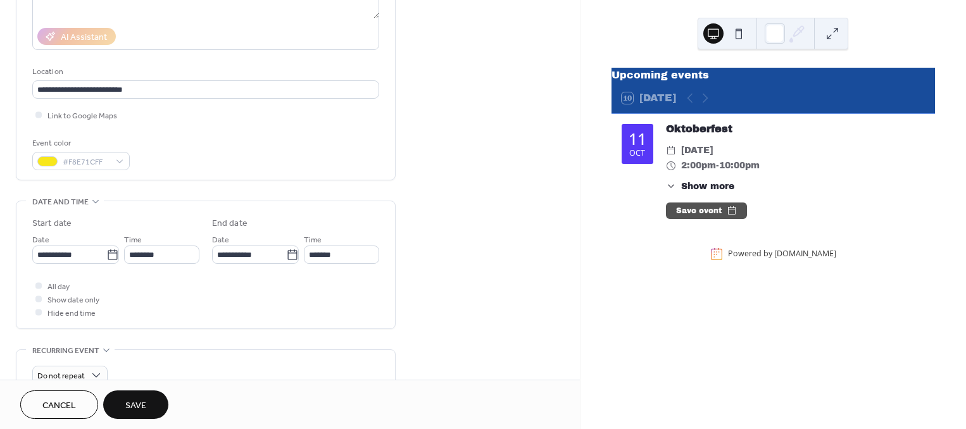
scroll to position [208, 0]
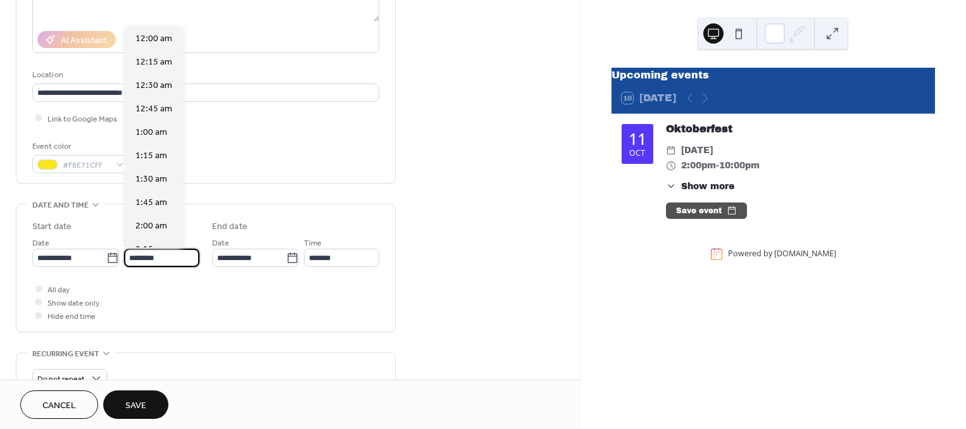
click at [148, 250] on input "********" at bounding box center [161, 258] width 75 height 18
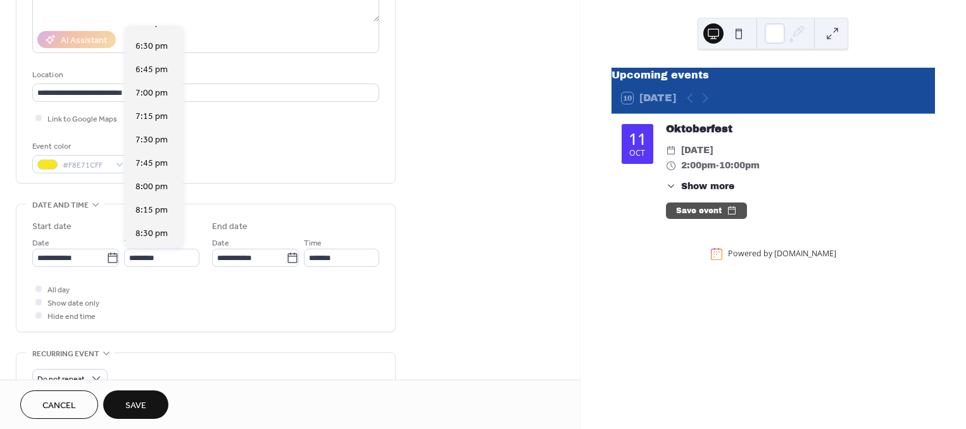
scroll to position [1704, 0]
click at [149, 65] on span "6:30 pm" at bounding box center [152, 68] width 32 height 13
type input "*******"
type input "**********"
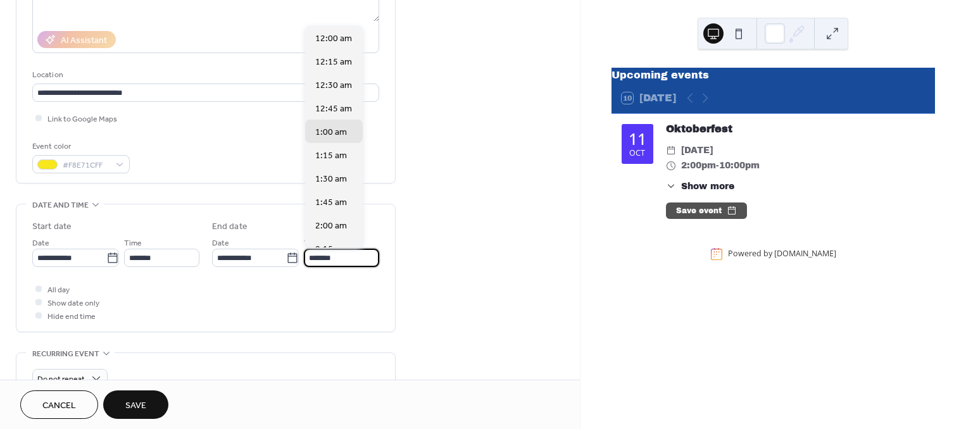
click at [339, 256] on input "*******" at bounding box center [341, 258] width 75 height 18
drag, startPoint x: 360, startPoint y: 52, endPoint x: 361, endPoint y: 94, distance: 41.8
click at [361, 94] on div "12:00 am 12:15 am 12:30 am 12:45 am 1:00 am 1:15 am 1:30 am 1:45 am 2:00 am 2:1…" at bounding box center [334, 137] width 58 height 222
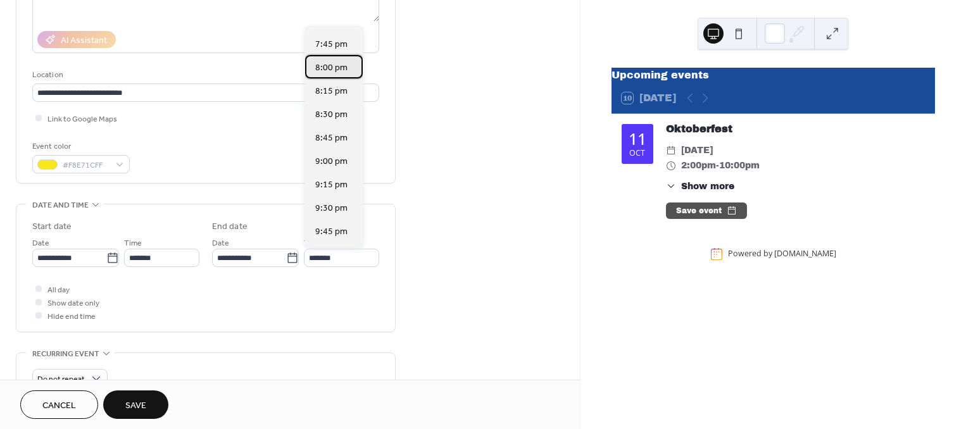
click at [339, 62] on span "8:00 pm" at bounding box center [331, 67] width 32 height 13
type input "*******"
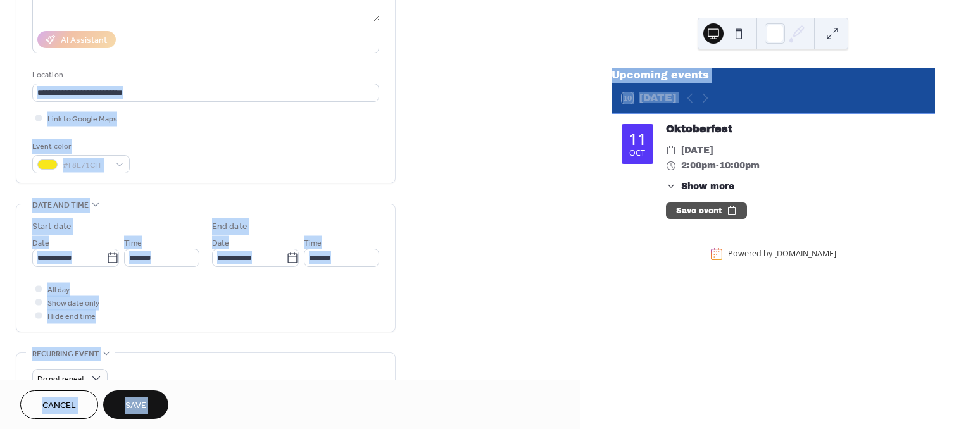
drag, startPoint x: 576, startPoint y: 115, endPoint x: 579, endPoint y: 163, distance: 48.2
click at [579, 163] on div "**********" at bounding box center [290, 190] width 580 height 380
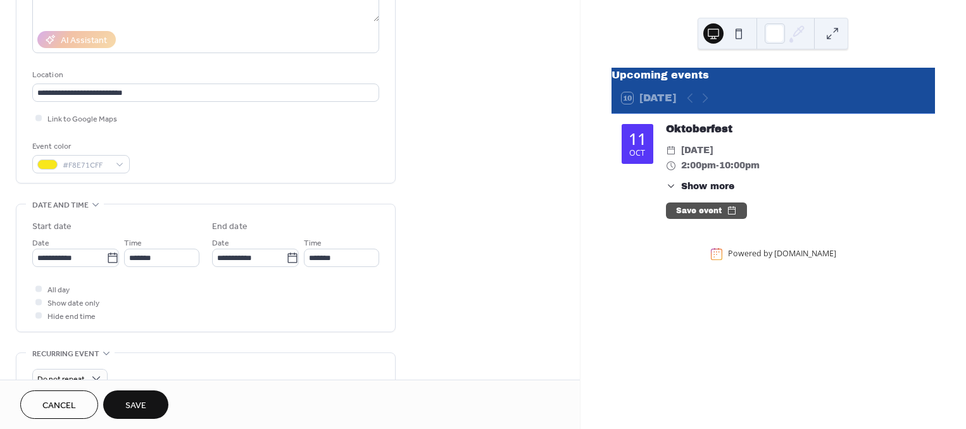
click at [574, 163] on div "**********" at bounding box center [290, 296] width 580 height 868
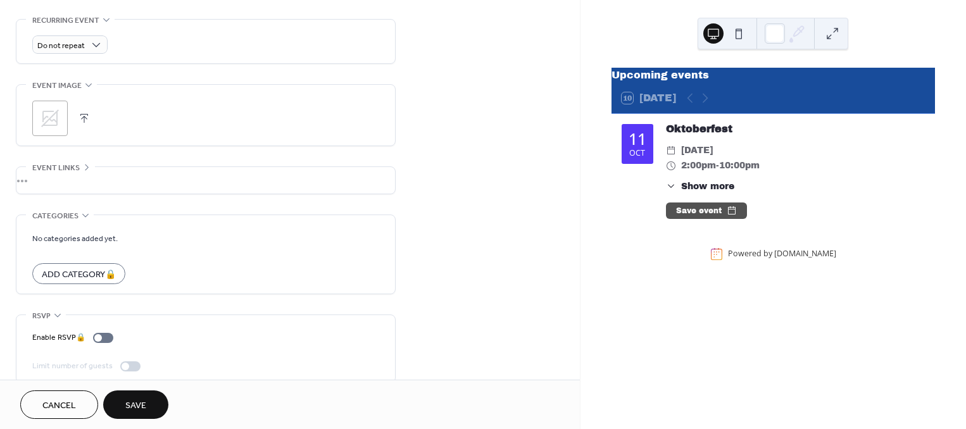
scroll to position [531, 0]
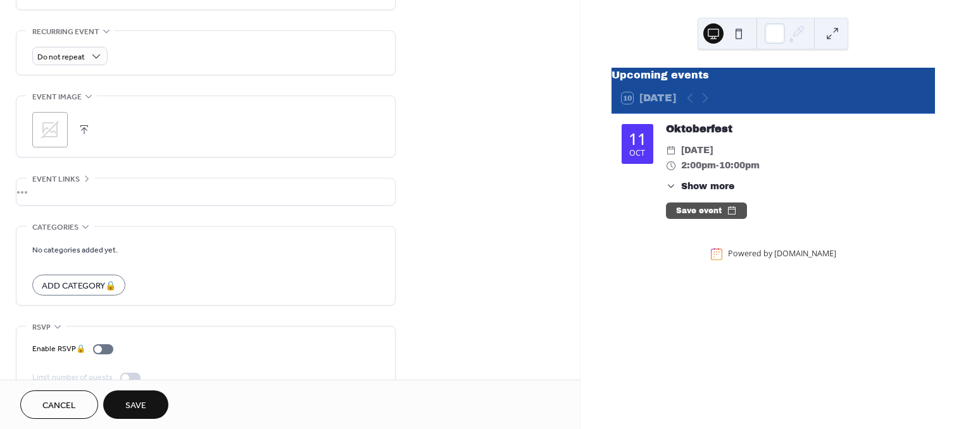
click at [54, 130] on icon at bounding box center [50, 130] width 18 height 18
click at [54, 130] on circle at bounding box center [49, 129] width 25 height 25
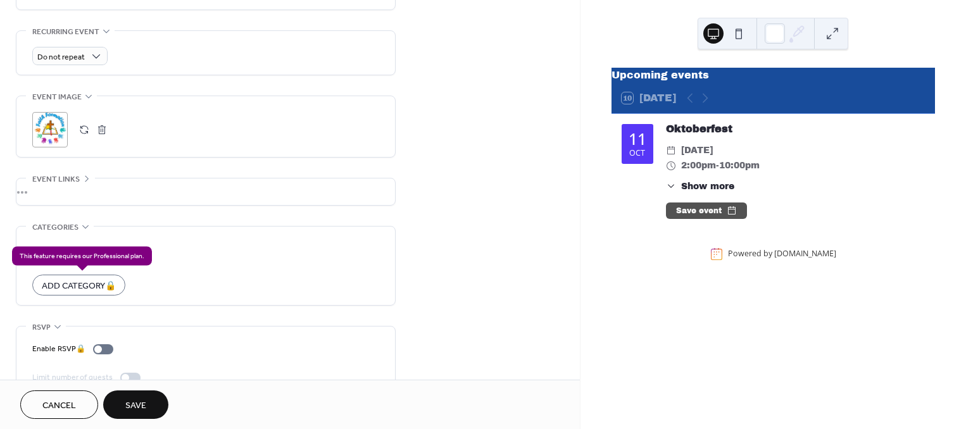
drag, startPoint x: 113, startPoint y: 279, endPoint x: 80, endPoint y: 279, distance: 32.9
click at [80, 279] on div "Add Category 🔒" at bounding box center [78, 285] width 93 height 21
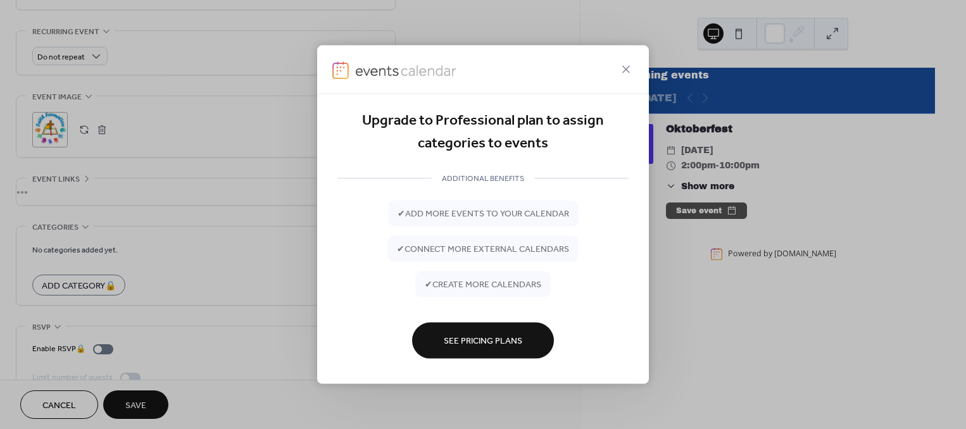
click at [80, 279] on div "Upgrade to Professional plan to assign categories to events ADDITIONAL BENEFITS…" at bounding box center [483, 214] width 966 height 429
click at [251, 242] on div "Upgrade to Professional plan to assign categories to events ADDITIONAL BENEFITS…" at bounding box center [483, 214] width 966 height 429
click at [273, 111] on div "Upgrade to Professional plan to assign categories to events ADDITIONAL BENEFITS…" at bounding box center [483, 214] width 966 height 429
click at [626, 65] on icon at bounding box center [626, 69] width 15 height 15
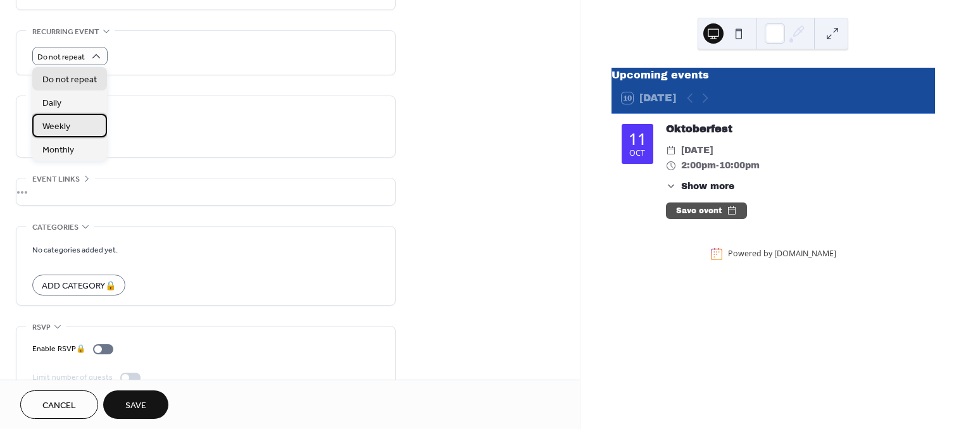
drag, startPoint x: 91, startPoint y: 121, endPoint x: 56, endPoint y: 118, distance: 34.3
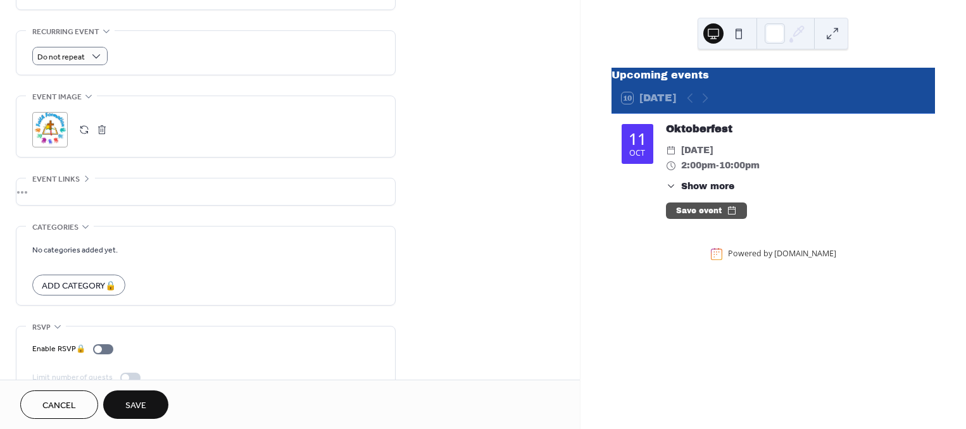
drag, startPoint x: 56, startPoint y: 118, endPoint x: 434, endPoint y: 151, distance: 378.8
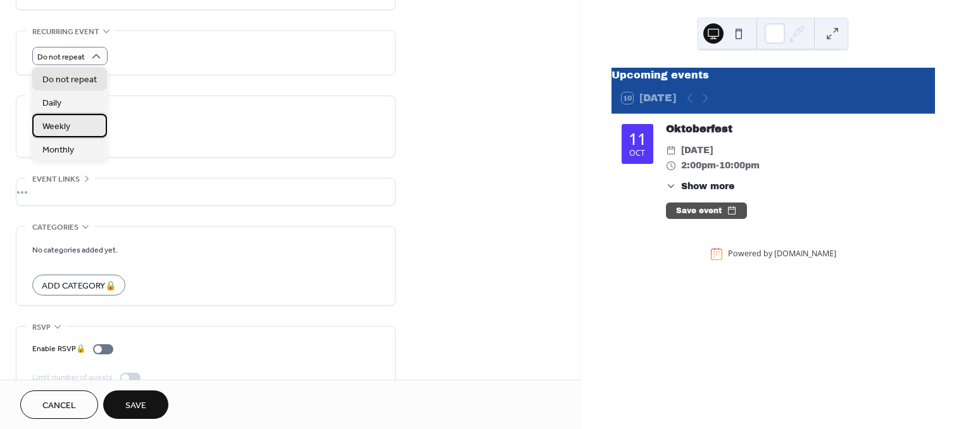
click at [45, 122] on span "Weekly" at bounding box center [56, 126] width 28 height 13
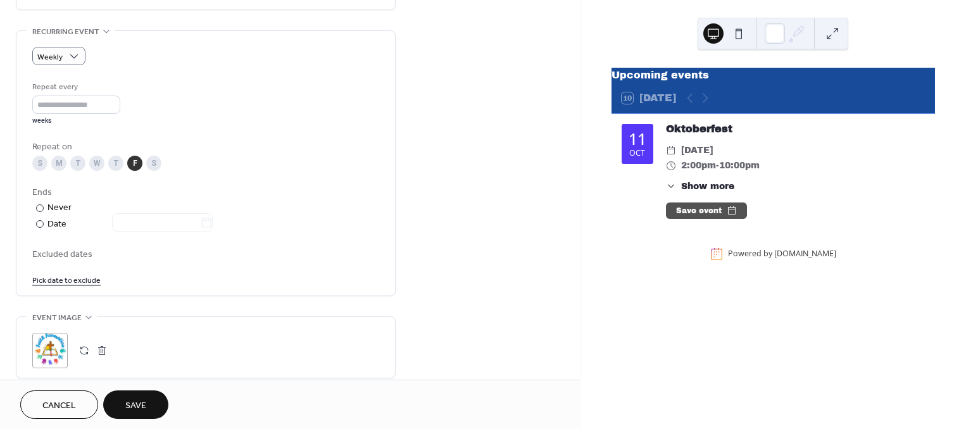
click at [95, 161] on div "W" at bounding box center [96, 163] width 15 height 15
click at [38, 220] on div at bounding box center [40, 224] width 8 height 8
click at [213, 222] on icon at bounding box center [206, 223] width 13 height 13
click at [200, 222] on input "text" at bounding box center [156, 222] width 88 height 18
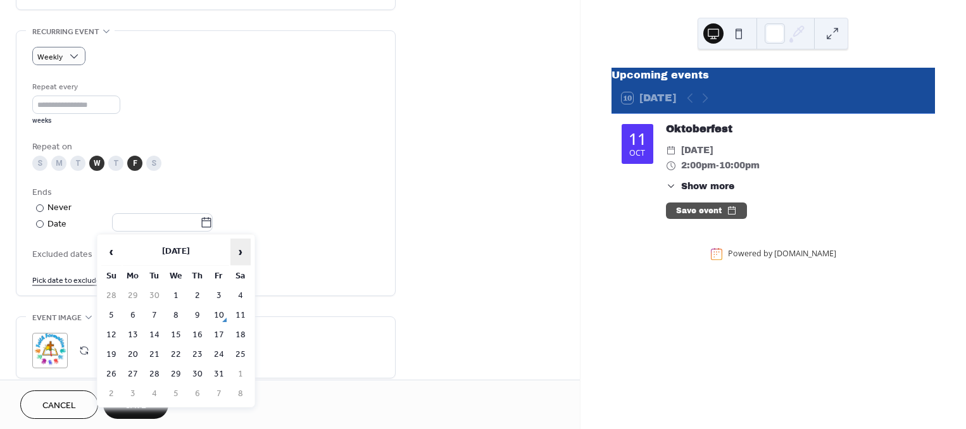
click at [241, 253] on span "›" at bounding box center [240, 251] width 19 height 25
click at [175, 350] on td "19" at bounding box center [176, 355] width 20 height 18
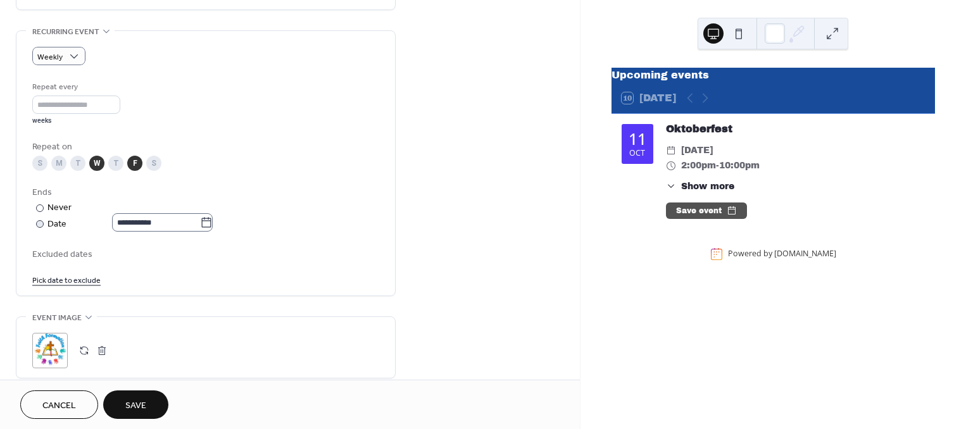
click at [212, 222] on icon at bounding box center [206, 223] width 13 height 13
click at [200, 222] on input "**********" at bounding box center [156, 222] width 88 height 18
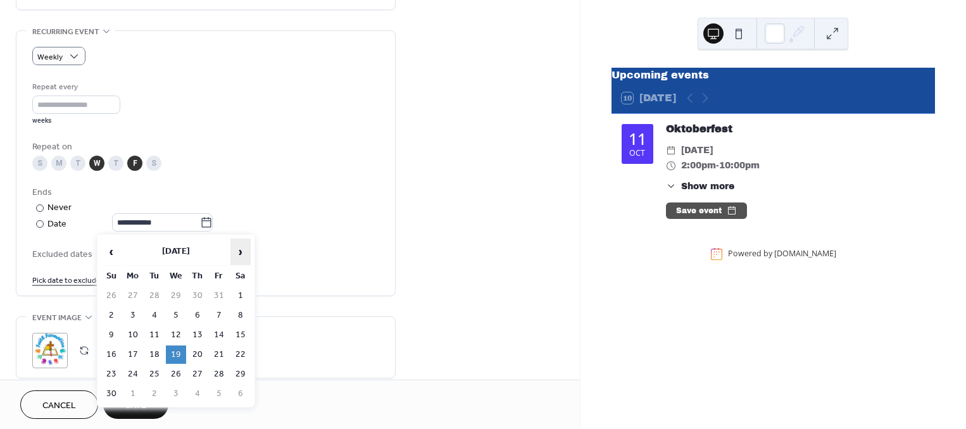
click at [239, 252] on span "›" at bounding box center [240, 251] width 19 height 25
click at [239, 253] on span "›" at bounding box center [240, 251] width 19 height 25
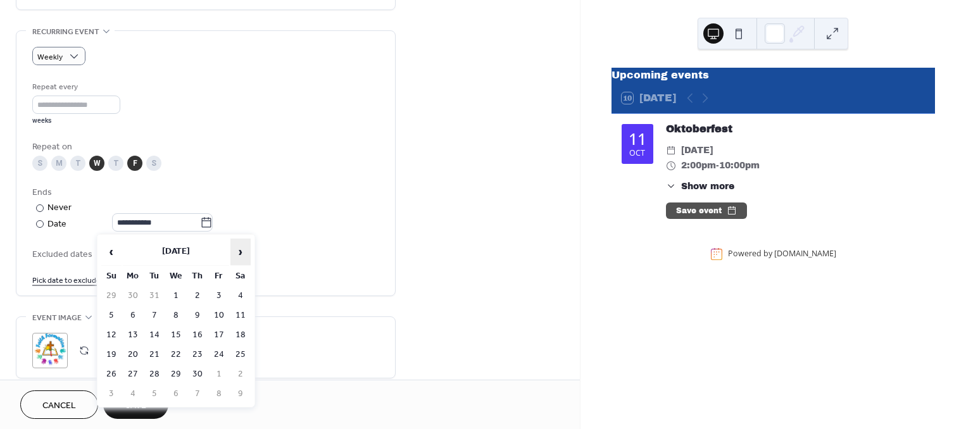
click at [239, 253] on span "›" at bounding box center [240, 251] width 19 height 25
click at [177, 313] on td "6" at bounding box center [176, 315] width 20 height 18
type input "**********"
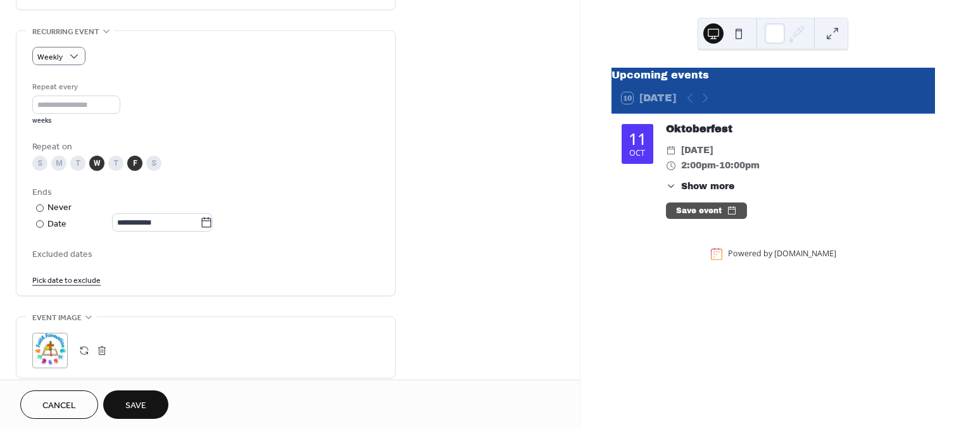
click at [89, 279] on link "Pick date to exclude" at bounding box center [66, 279] width 68 height 13
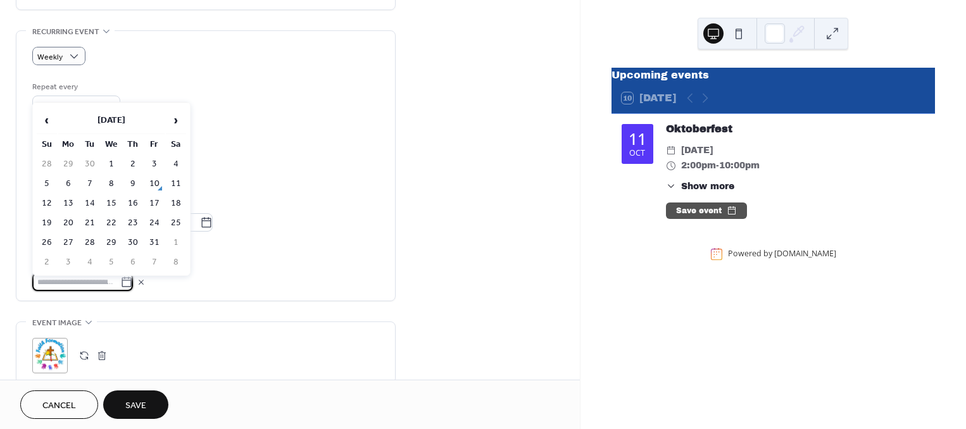
drag, startPoint x: 89, startPoint y: 279, endPoint x: 91, endPoint y: 270, distance: 8.3
click at [90, 274] on input "text" at bounding box center [76, 282] width 88 height 18
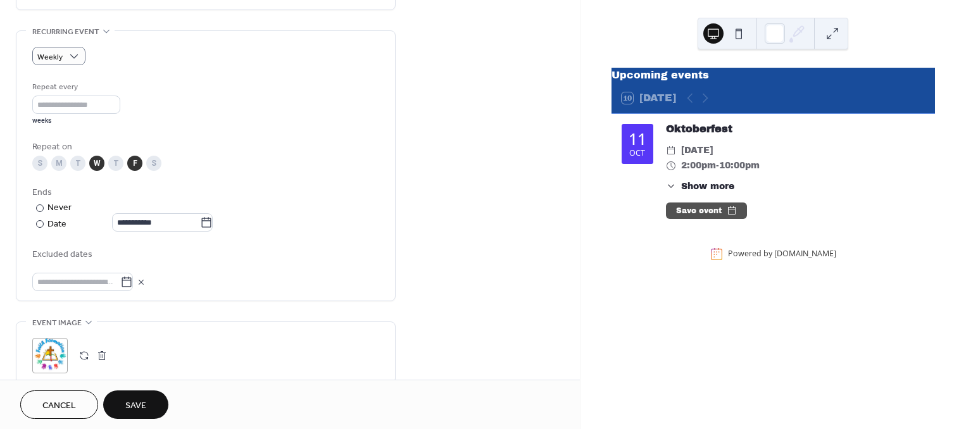
click at [299, 148] on div "Repeat on" at bounding box center [204, 147] width 344 height 13
drag, startPoint x: 134, startPoint y: 407, endPoint x: 121, endPoint y: 403, distance: 13.4
drag, startPoint x: 121, startPoint y: 403, endPoint x: 451, endPoint y: 369, distance: 332.2
click at [451, 370] on div "**********" at bounding box center [290, 87] width 580 height 1094
click at [153, 408] on button "Save" at bounding box center [135, 405] width 65 height 28
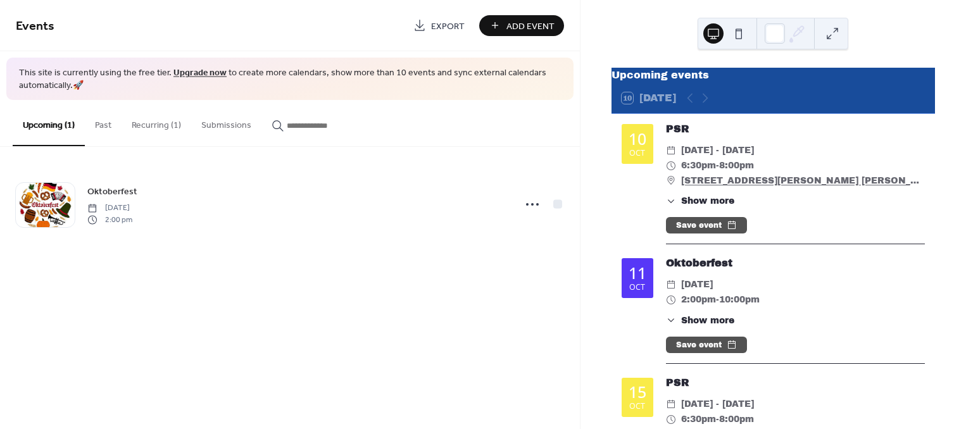
click at [197, 72] on link "Upgrade now" at bounding box center [200, 73] width 53 height 17
